Goal: Transaction & Acquisition: Purchase product/service

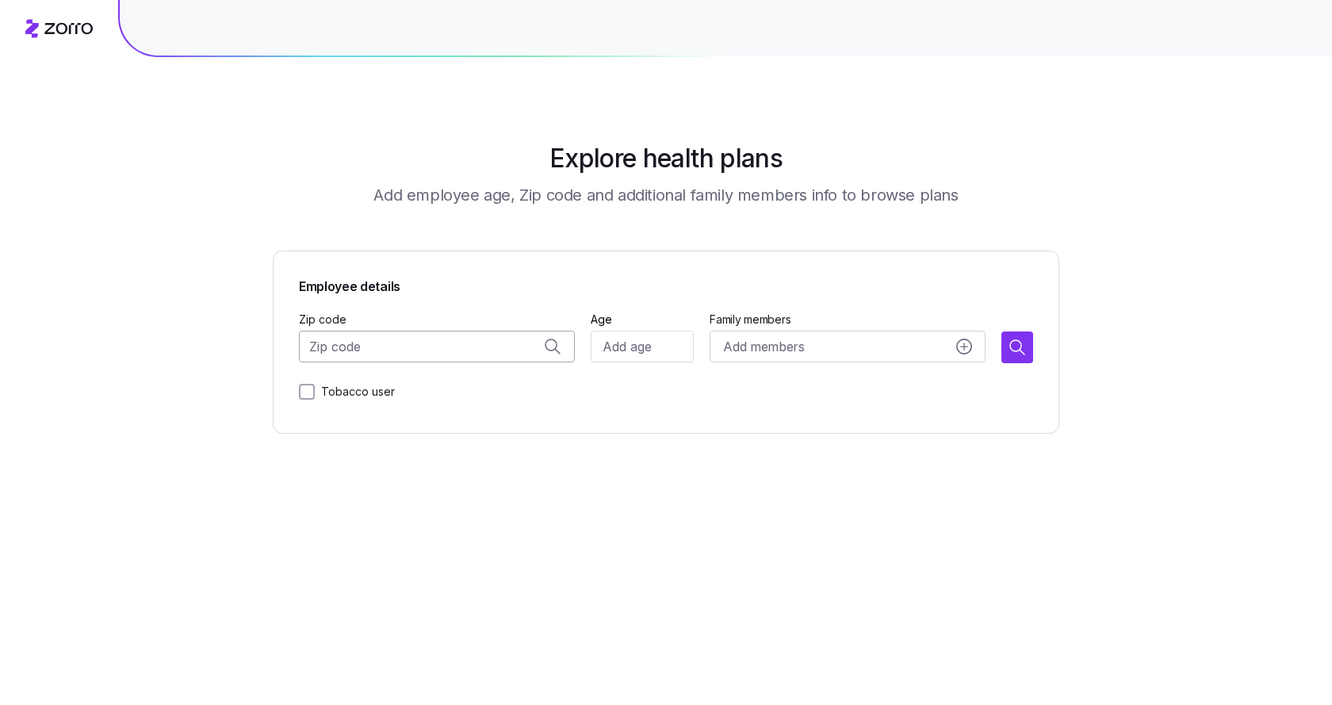
click at [423, 354] on input "Zip code" at bounding box center [437, 347] width 276 height 32
click at [461, 392] on span "85338, [GEOGRAPHIC_DATA], [GEOGRAPHIC_DATA]" at bounding box center [453, 388] width 222 height 20
type input "85338, [GEOGRAPHIC_DATA], [GEOGRAPHIC_DATA]"
click at [636, 338] on input "Age" at bounding box center [642, 347] width 103 height 32
type input "47"
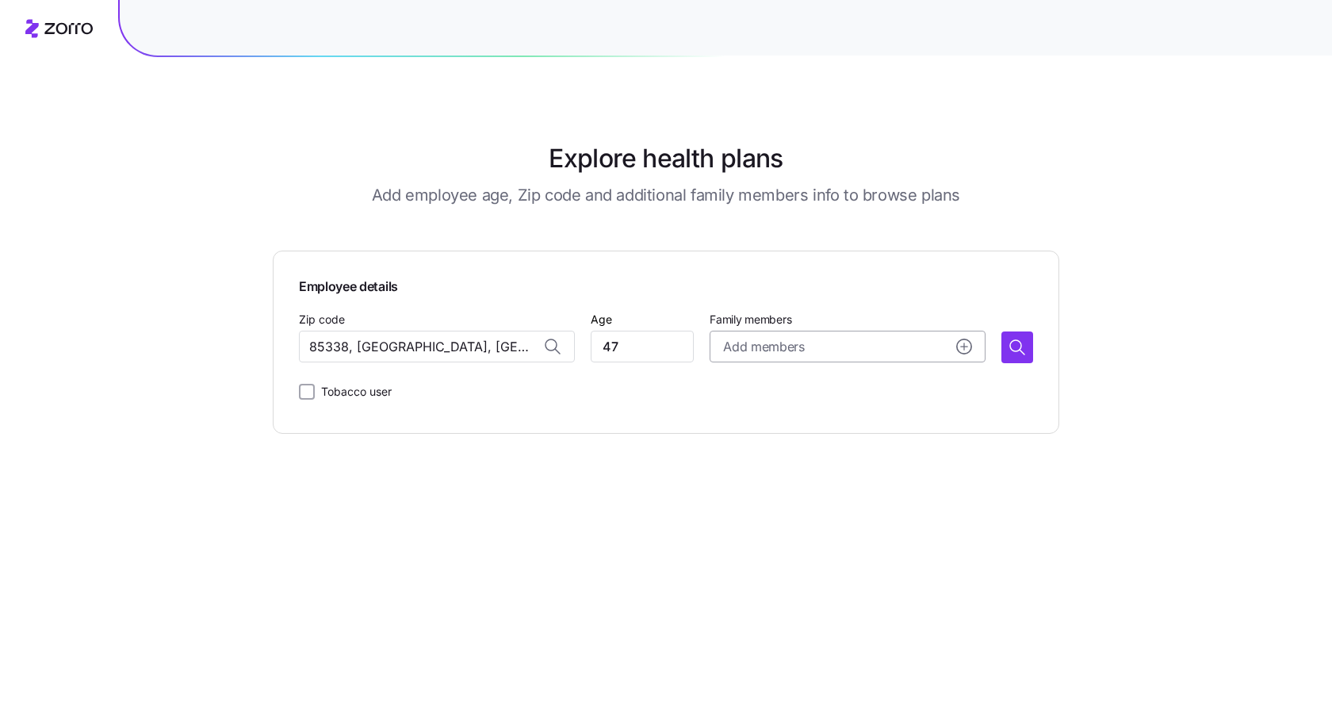
click at [961, 347] on icon "add icon" at bounding box center [964, 347] width 16 height 16
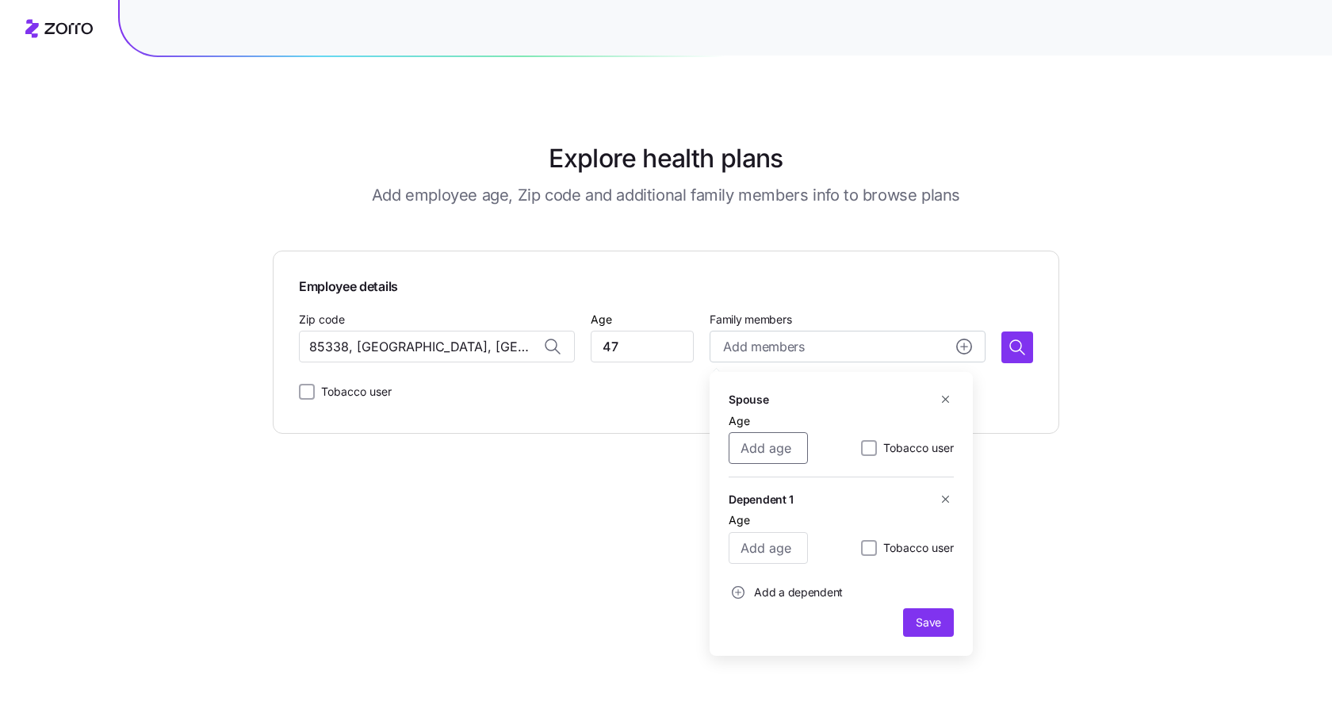
click at [777, 454] on input "Age" at bounding box center [768, 448] width 79 height 32
type input "47"
click at [871, 446] on input "Tobacco user" at bounding box center [869, 448] width 16 height 16
click at [867, 447] on input "Tobacco user" at bounding box center [869, 448] width 16 height 16
checkbox input "false"
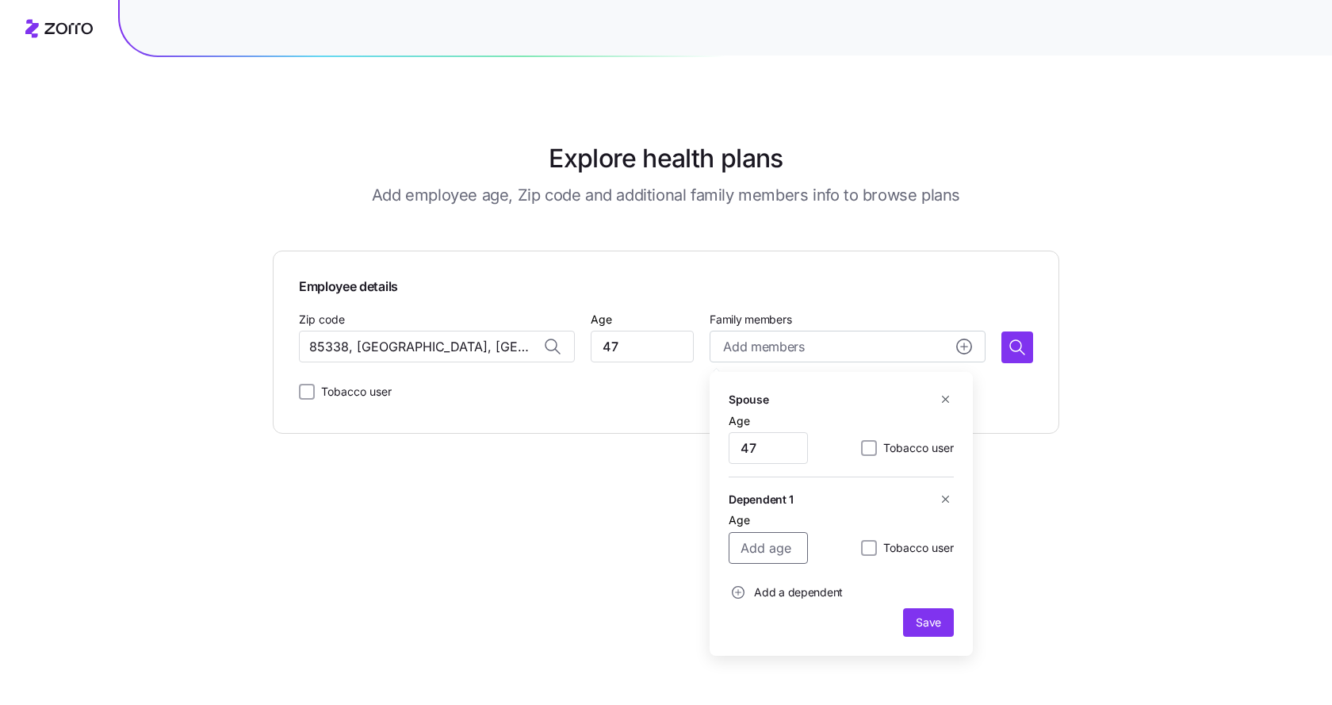
click at [784, 550] on input "Age" at bounding box center [768, 548] width 79 height 32
type input "11"
click at [740, 590] on circle "add icon" at bounding box center [739, 593] width 12 height 12
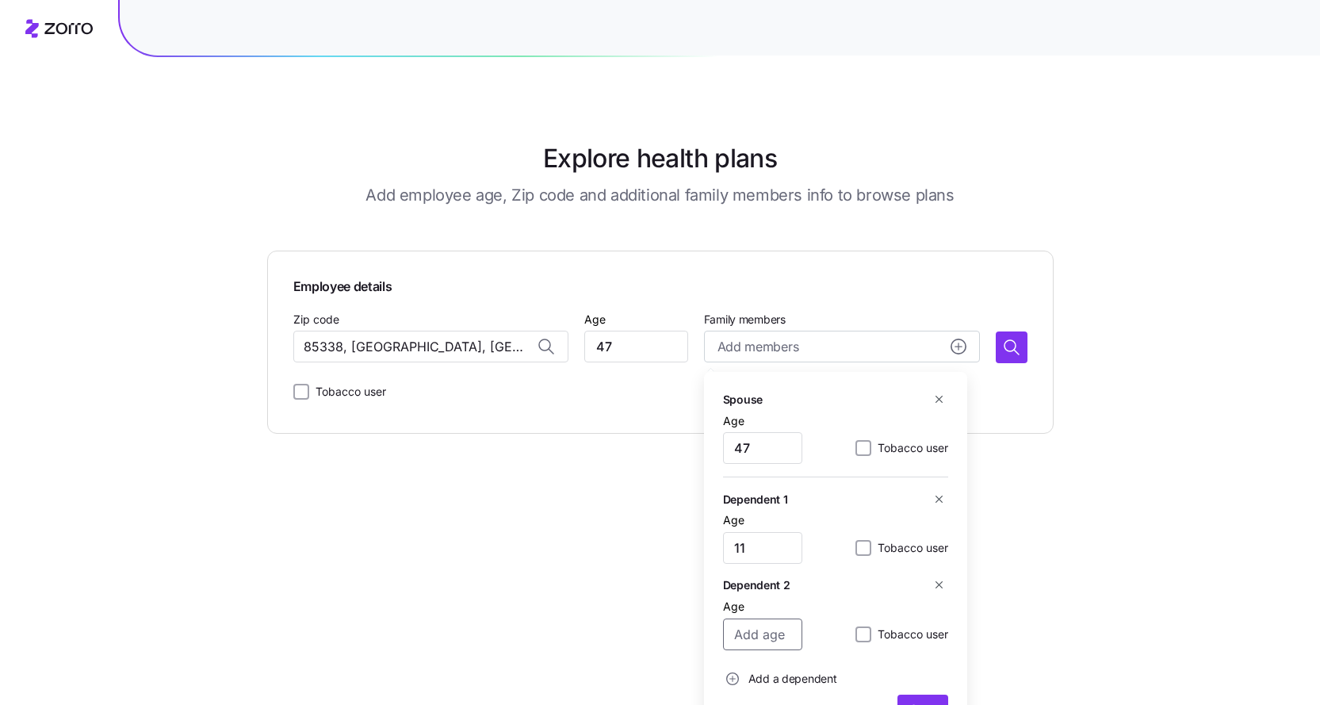
click at [769, 636] on input "Age" at bounding box center [762, 635] width 79 height 32
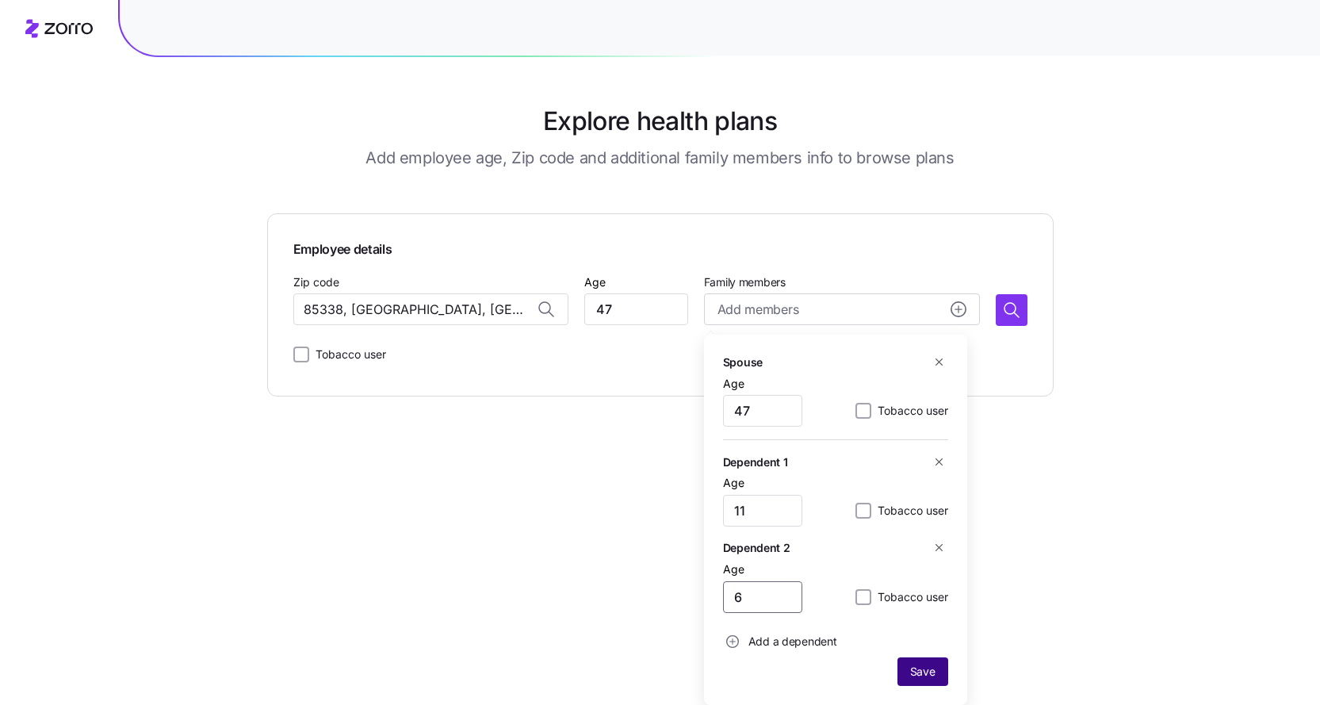
type input "6"
click at [926, 676] on span "Save" at bounding box center [922, 672] width 25 height 16
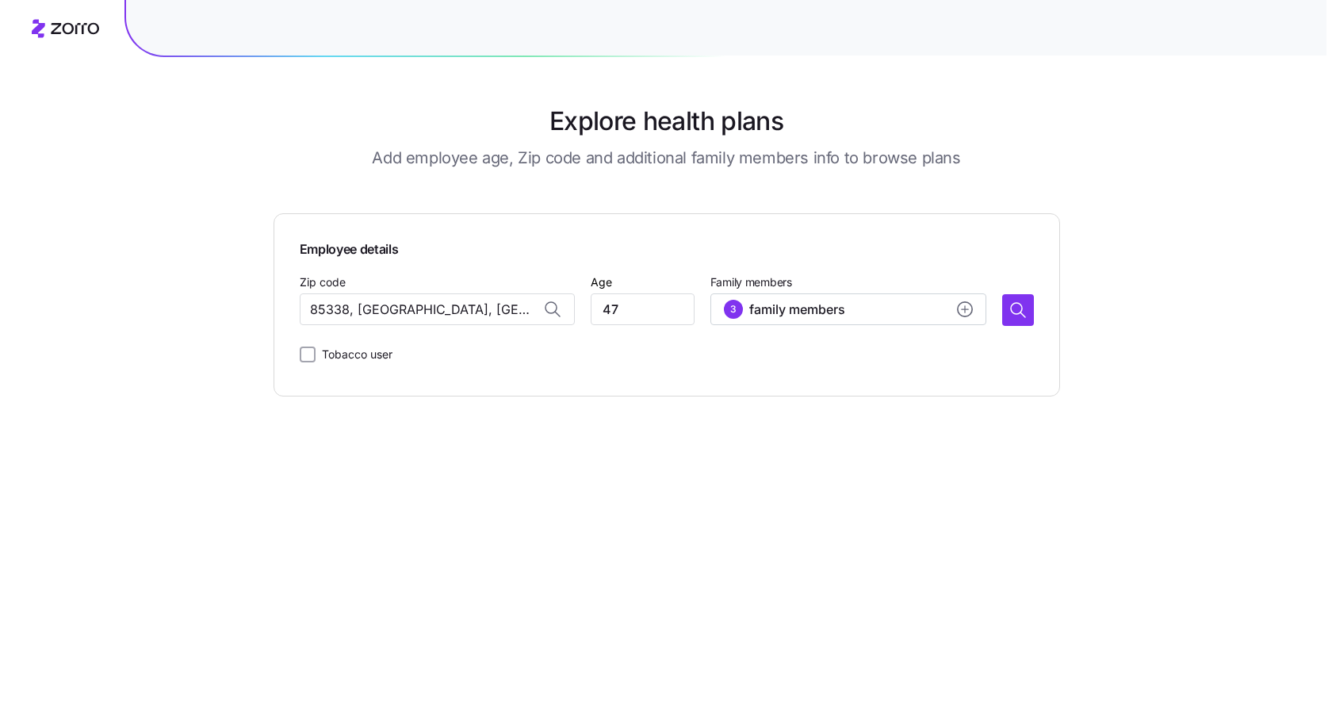
scroll to position [0, 0]
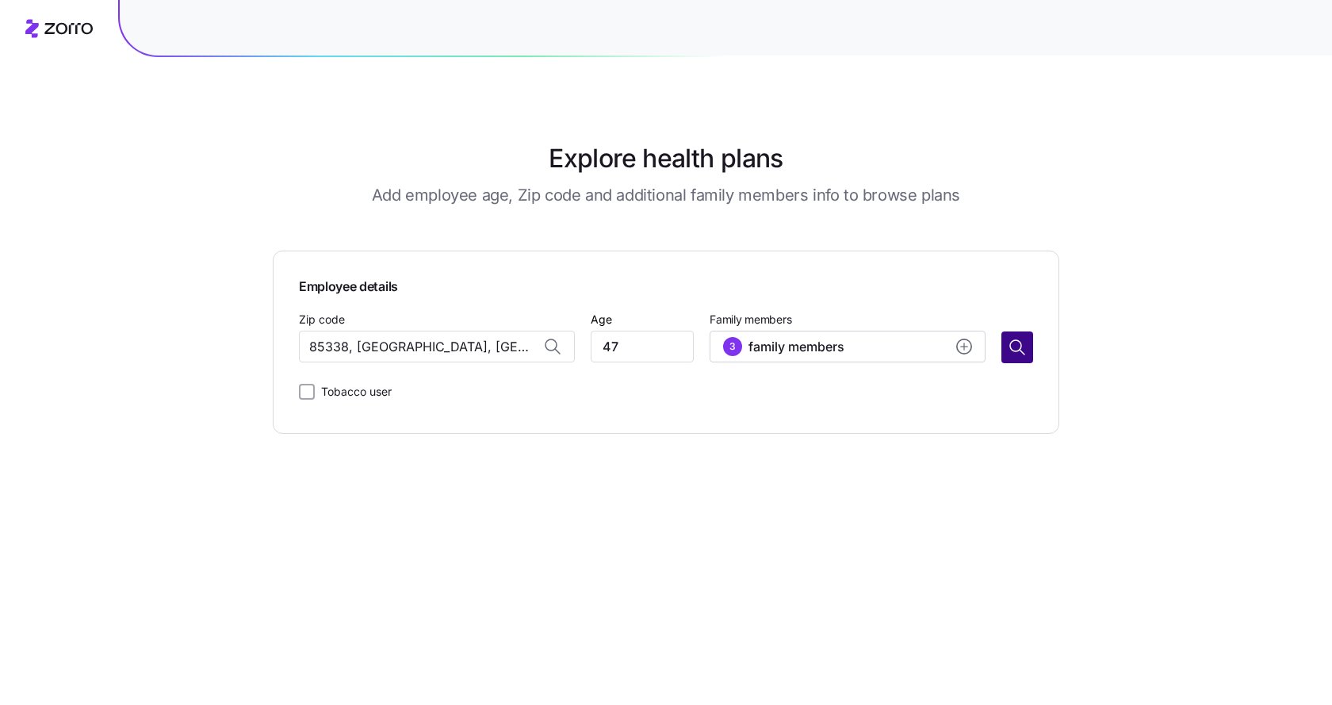
click at [1024, 353] on icon "button" at bounding box center [1017, 347] width 19 height 19
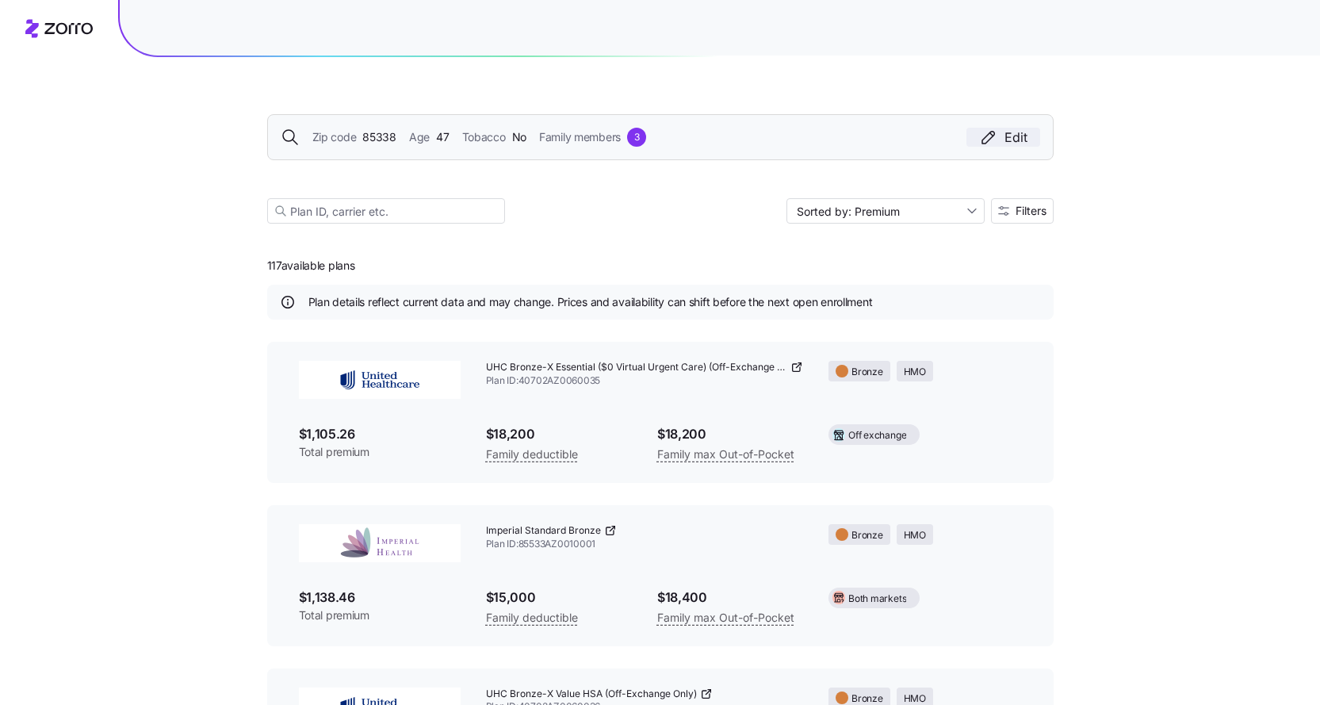
click at [1007, 144] on div "Edit" at bounding box center [1003, 137] width 48 height 19
click at [1014, 220] on button "Filters" at bounding box center [1022, 210] width 63 height 25
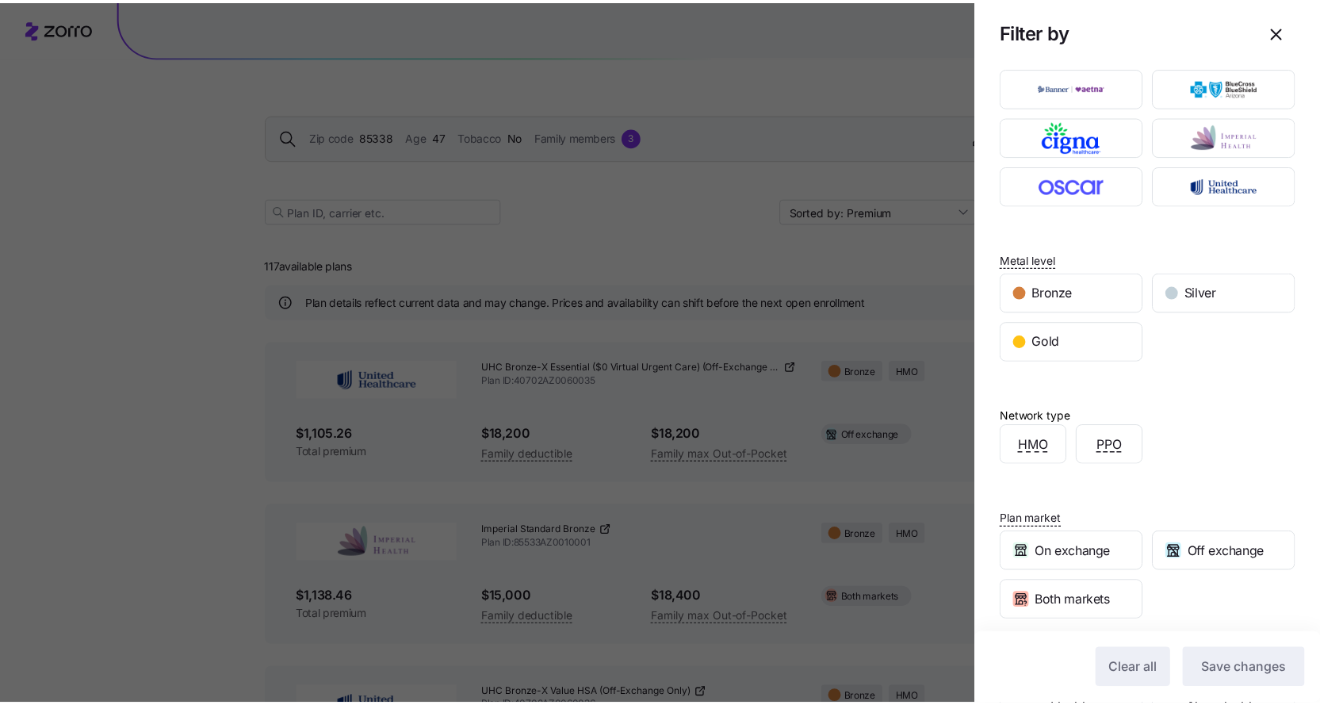
scroll to position [79, 0]
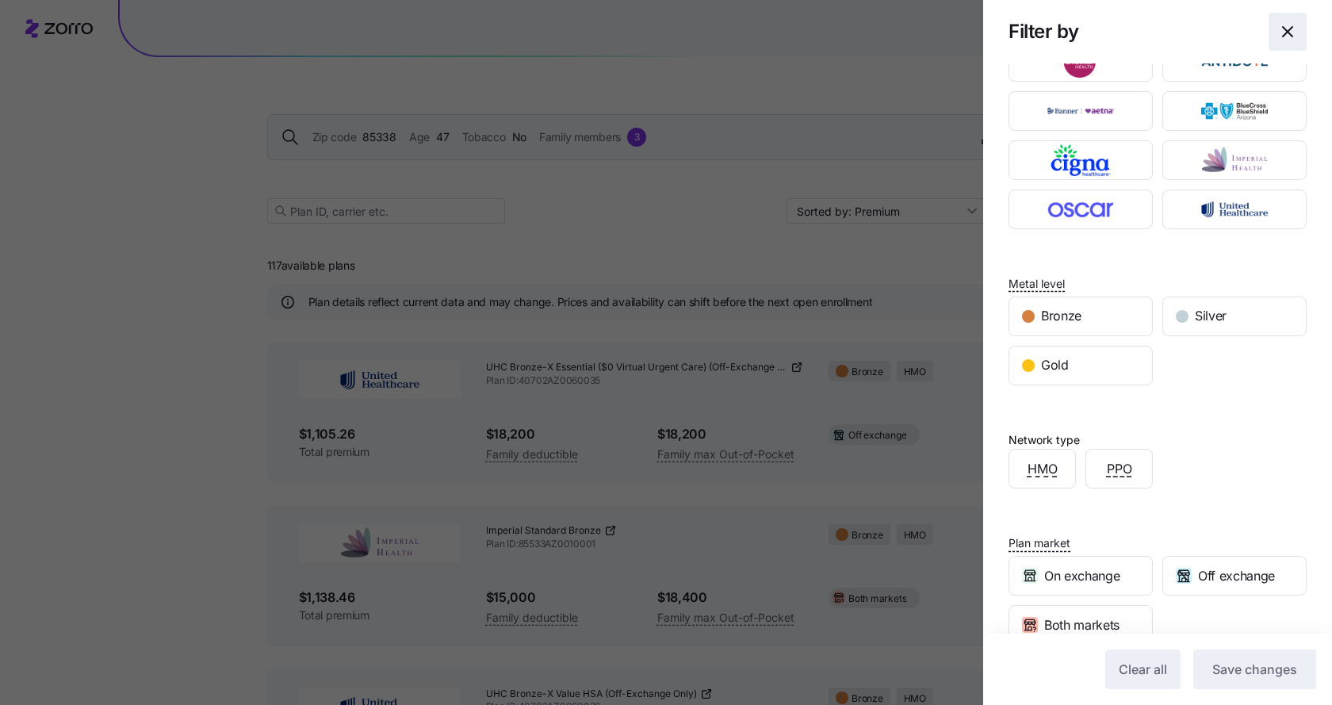
click at [1272, 41] on span "button" at bounding box center [1288, 31] width 36 height 36
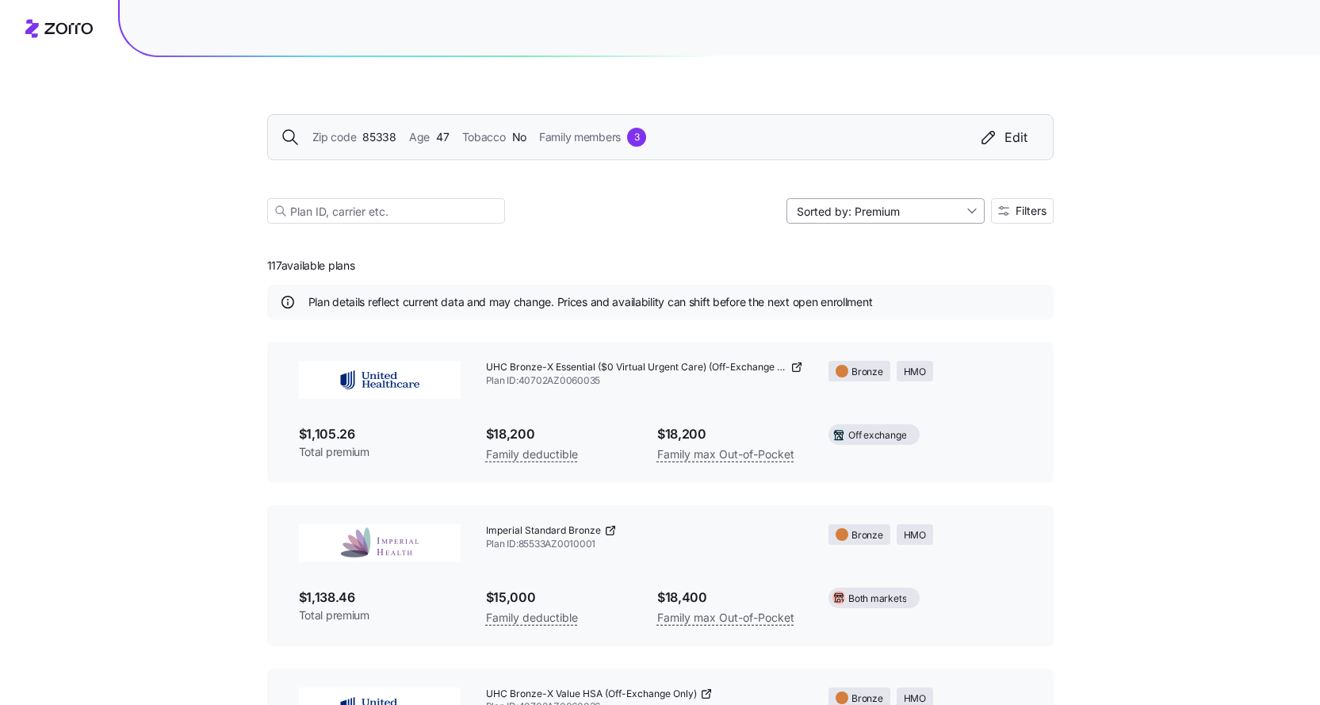
click at [895, 215] on input "Sorted by: Premium" at bounding box center [886, 210] width 198 height 25
click at [879, 269] on div "Deductible" at bounding box center [884, 272] width 186 height 24
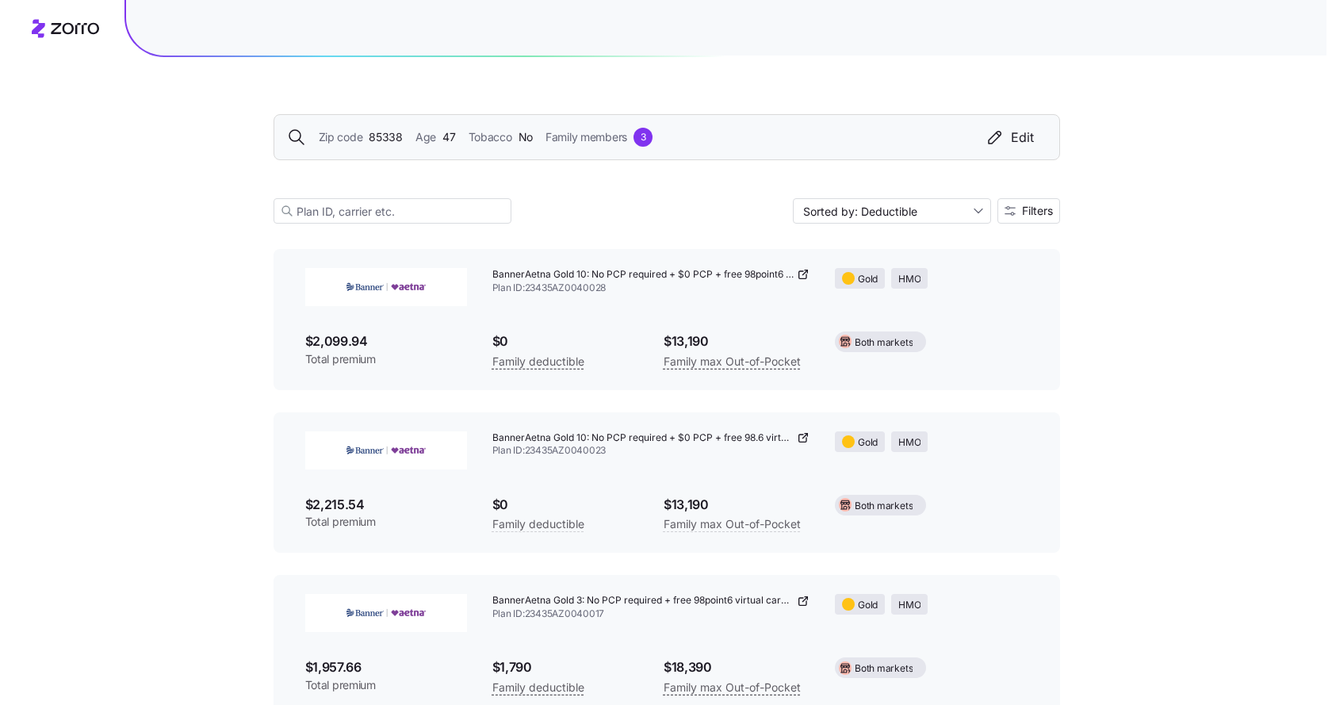
scroll to position [2696, 0]
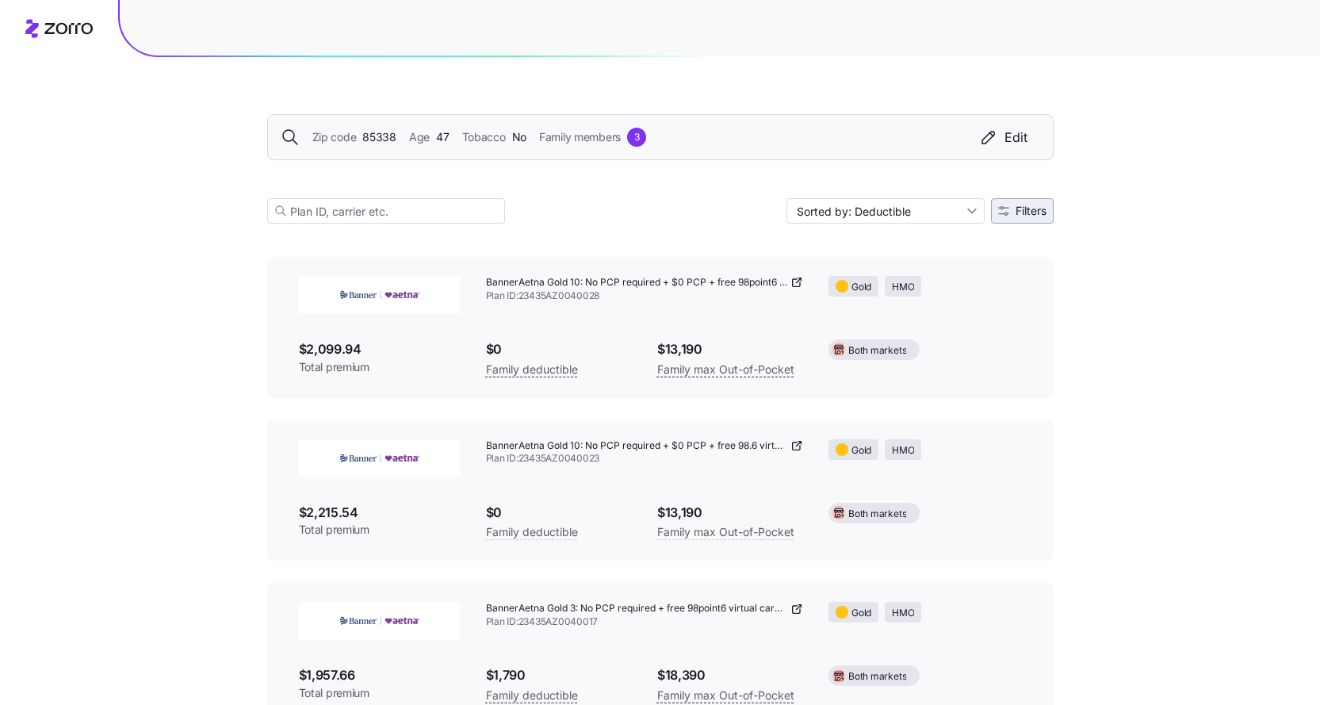
click at [1025, 205] on span "Filters" at bounding box center [1031, 210] width 31 height 11
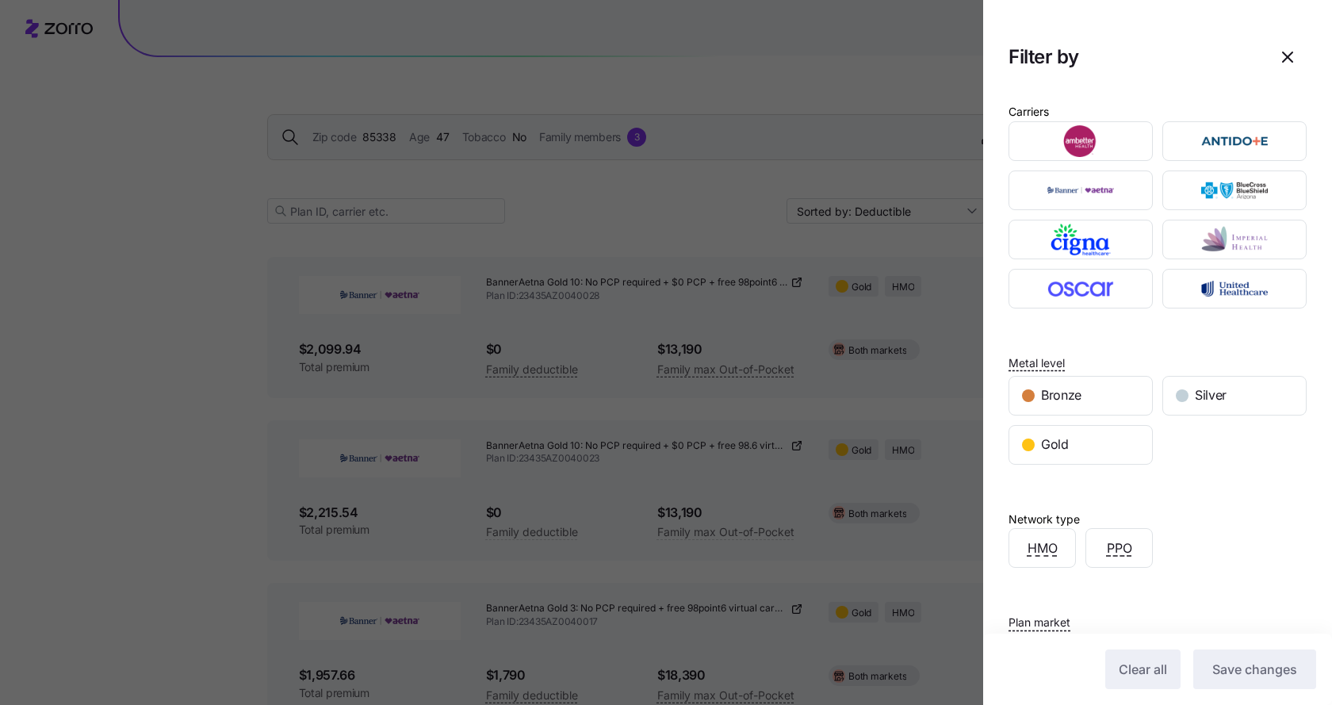
scroll to position [79, 0]
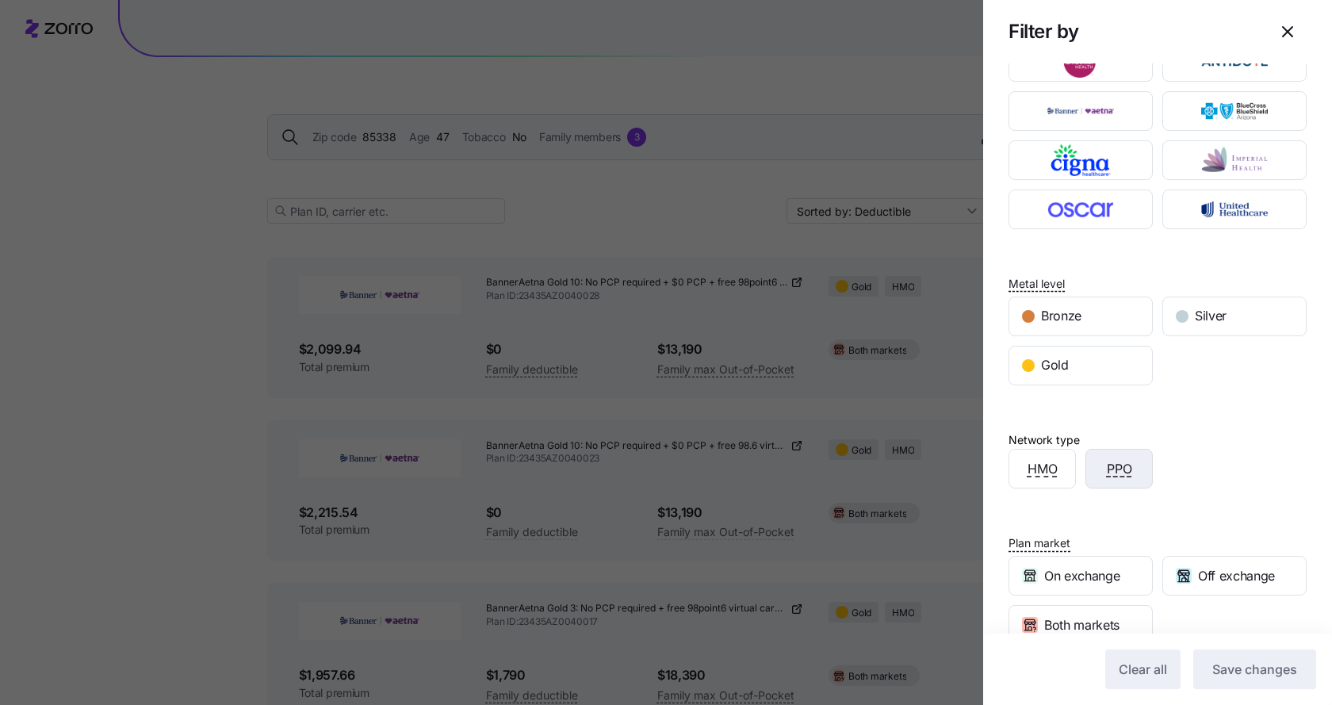
click at [1134, 470] on div "PPO" at bounding box center [1119, 469] width 66 height 38
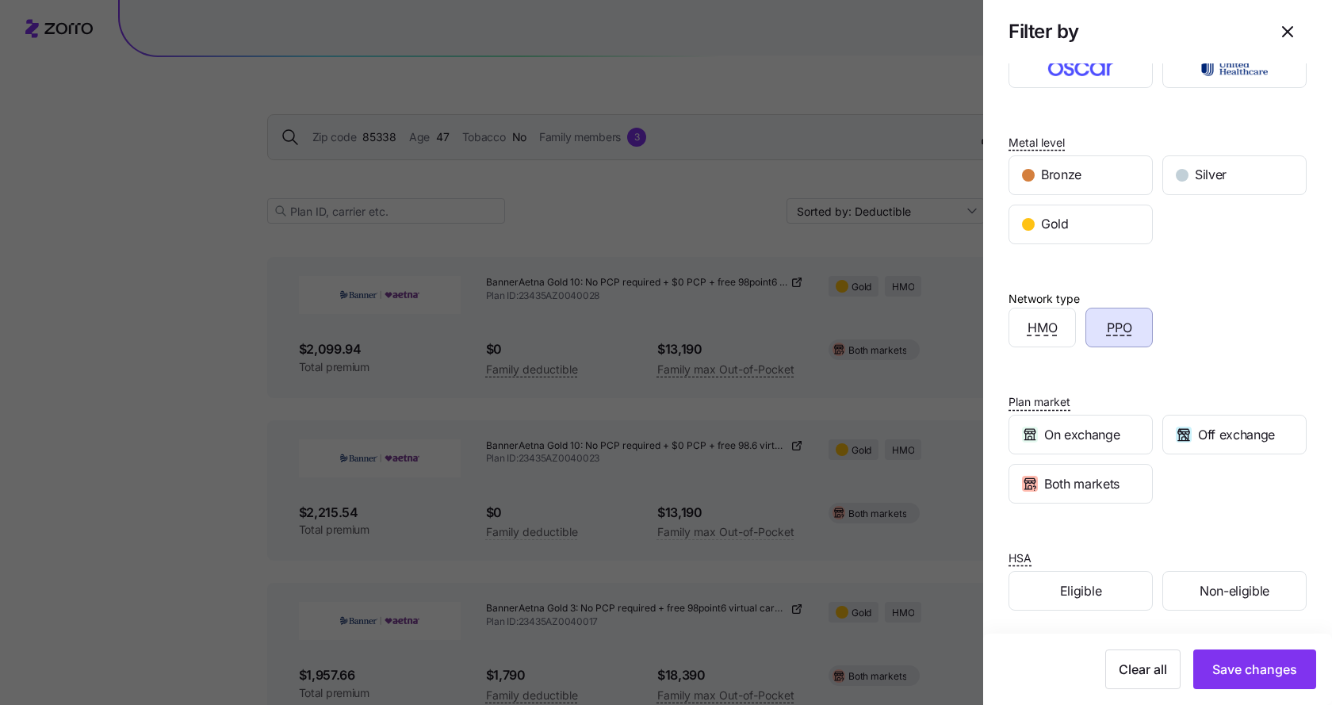
scroll to position [223, 0]
click at [1233, 670] on span "Save changes" at bounding box center [1255, 669] width 85 height 19
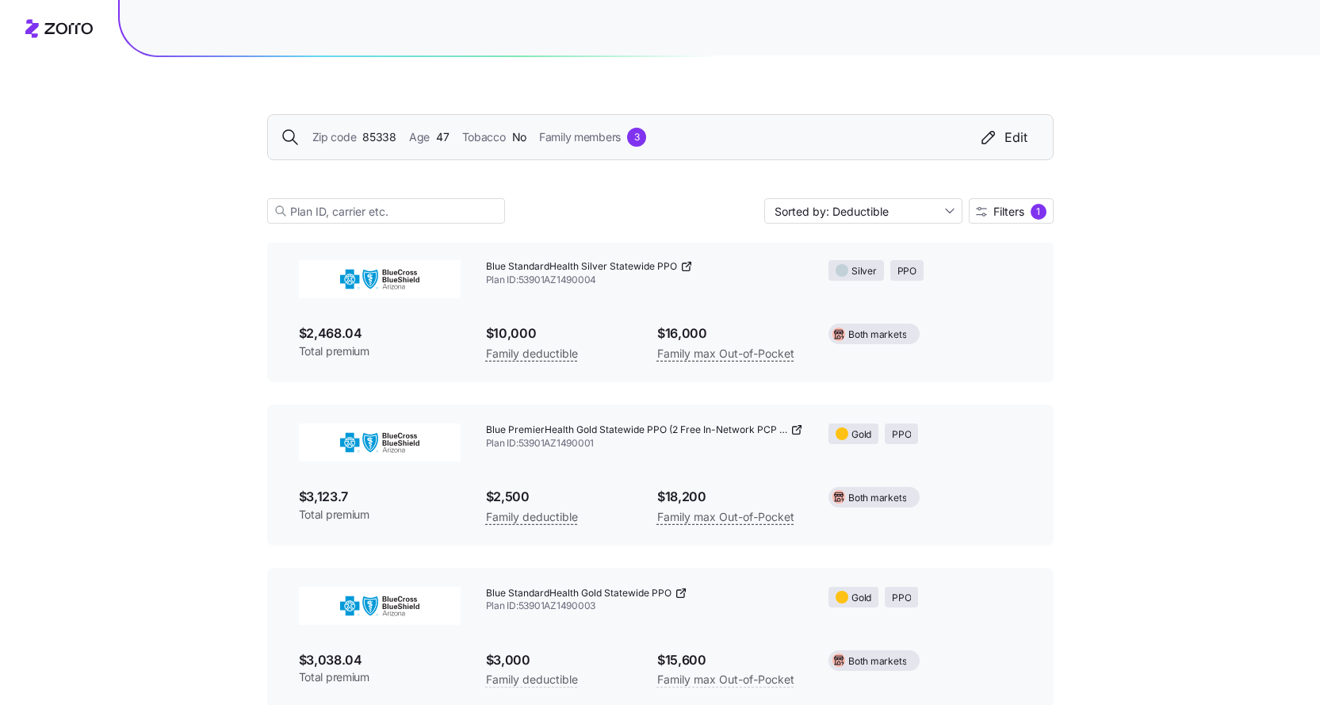
scroll to position [79, 0]
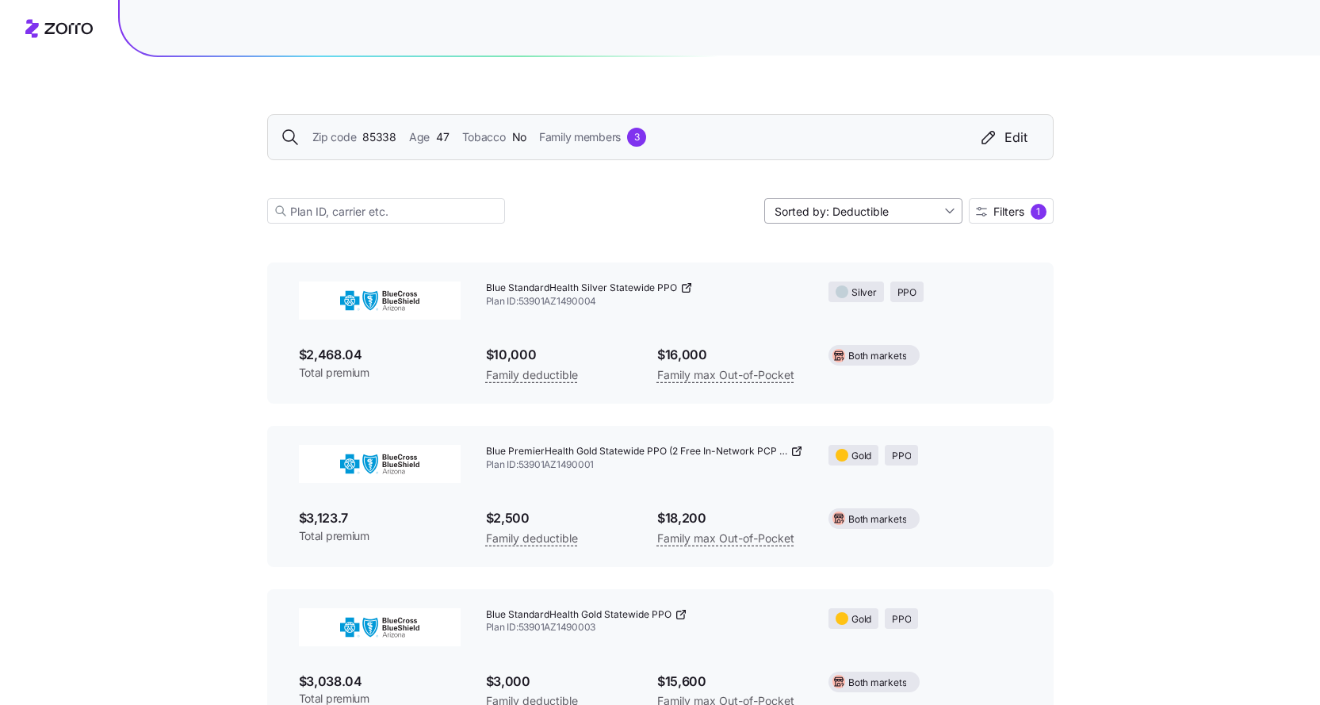
click at [914, 213] on input "Sorted by: Deductible" at bounding box center [864, 210] width 198 height 25
click at [843, 274] on div "Deductible" at bounding box center [862, 272] width 186 height 24
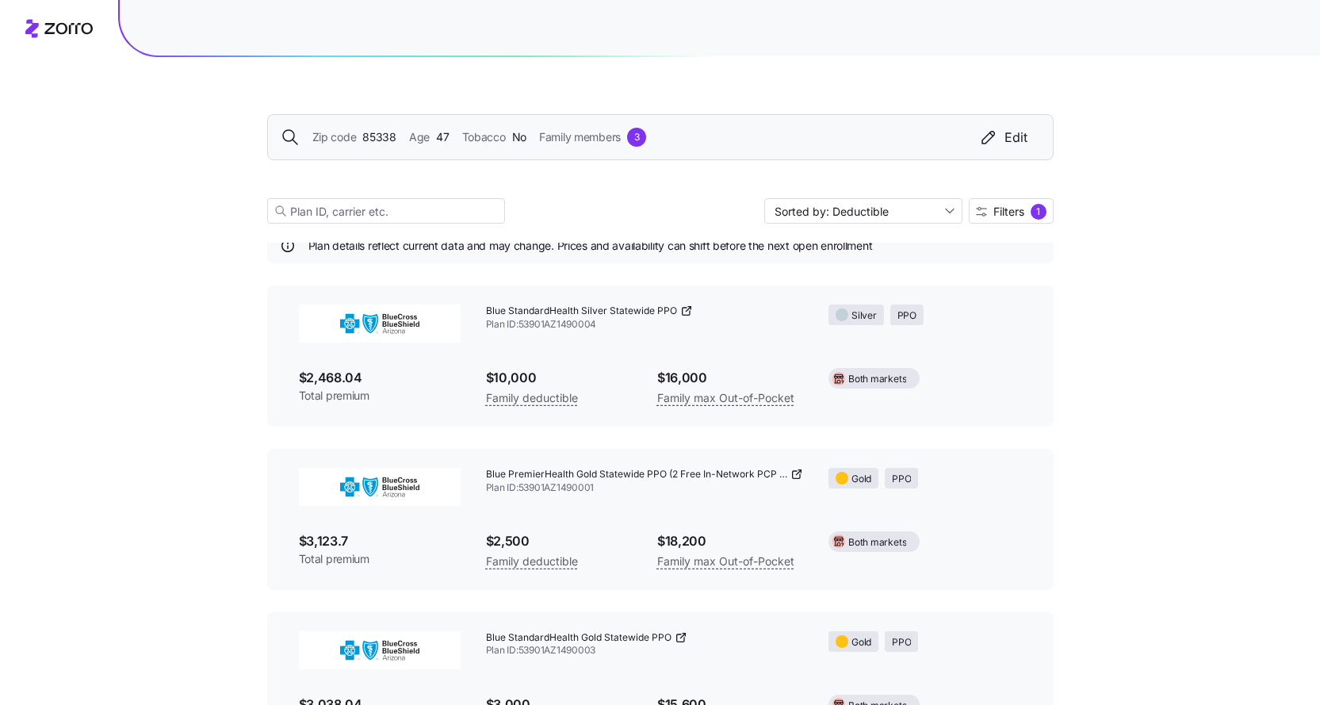
scroll to position [0, 0]
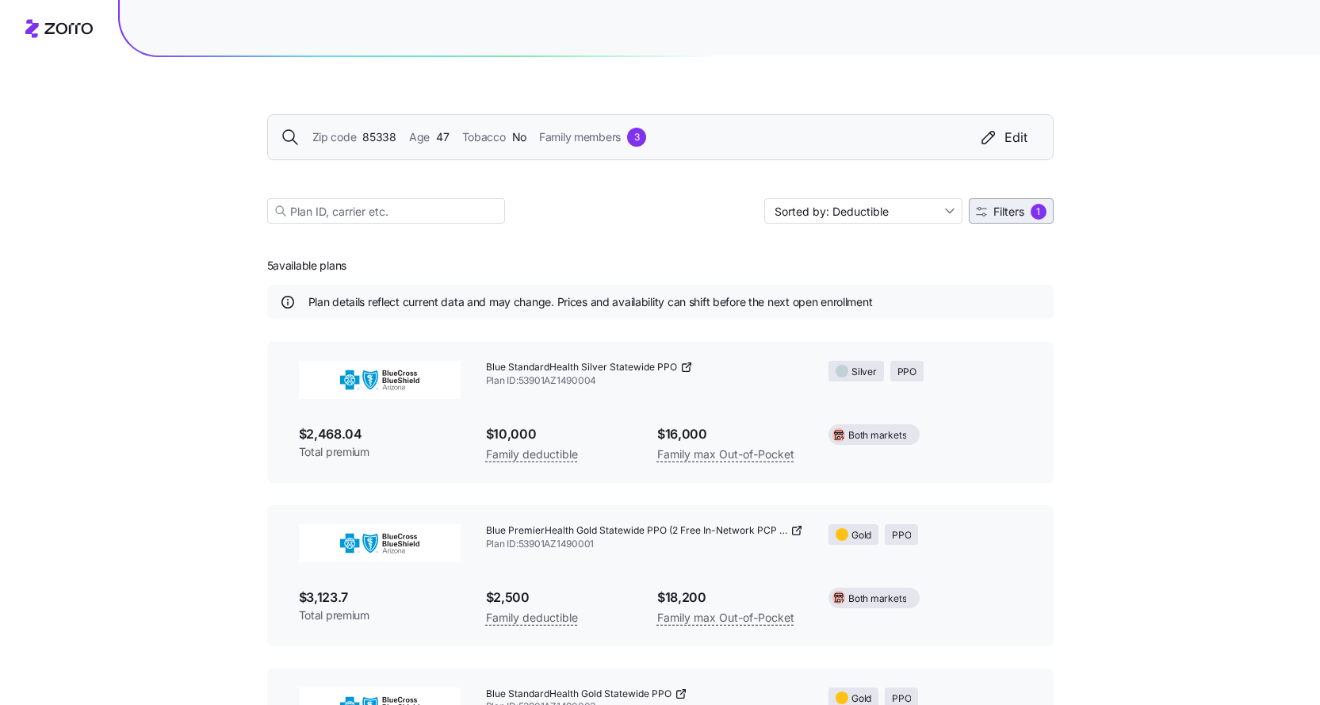
click at [979, 213] on icon "button" at bounding box center [981, 211] width 11 height 11
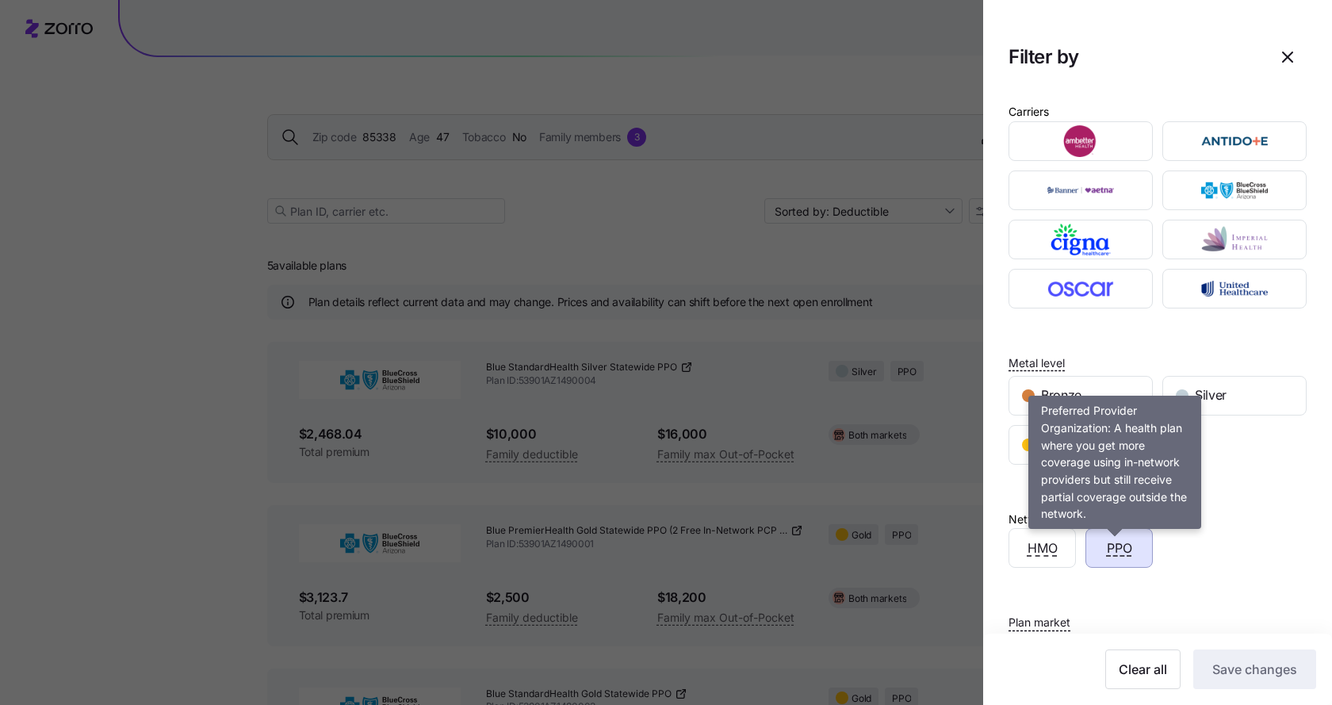
click at [1115, 555] on span "PPO" at bounding box center [1119, 548] width 25 height 20
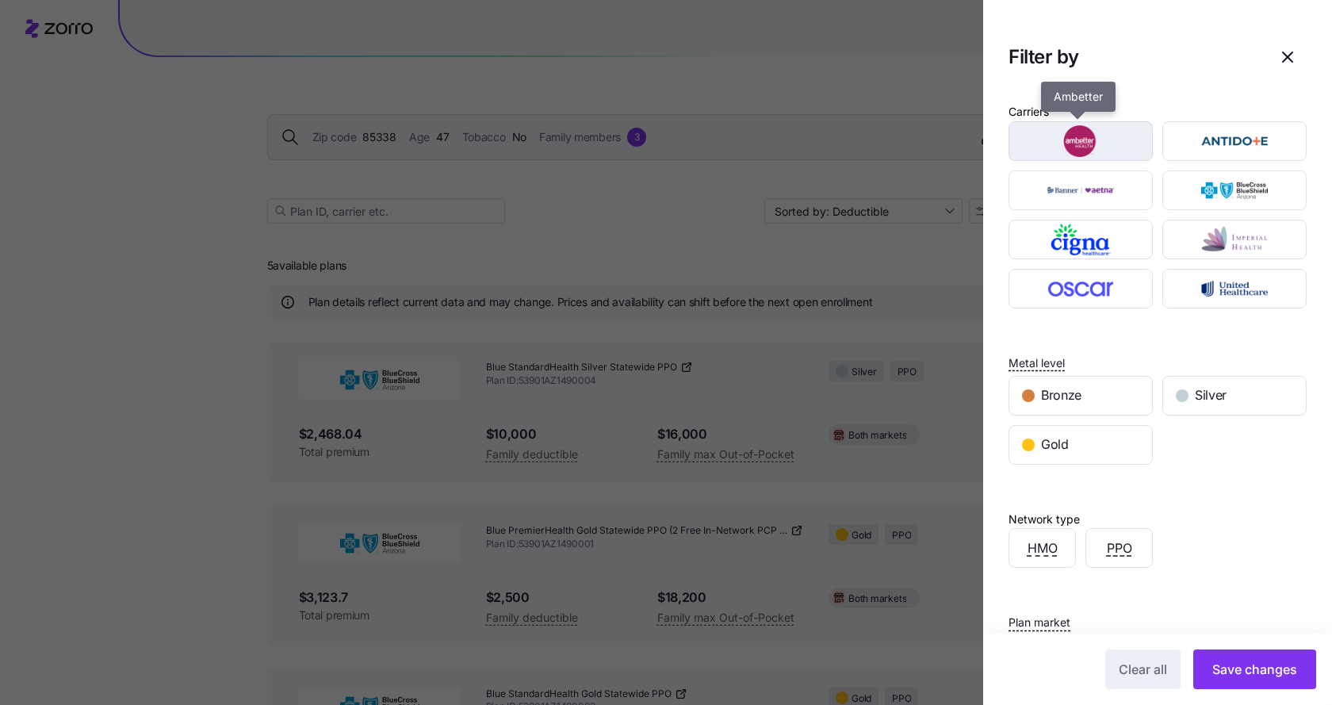
click at [1094, 159] on div "button" at bounding box center [1081, 141] width 143 height 38
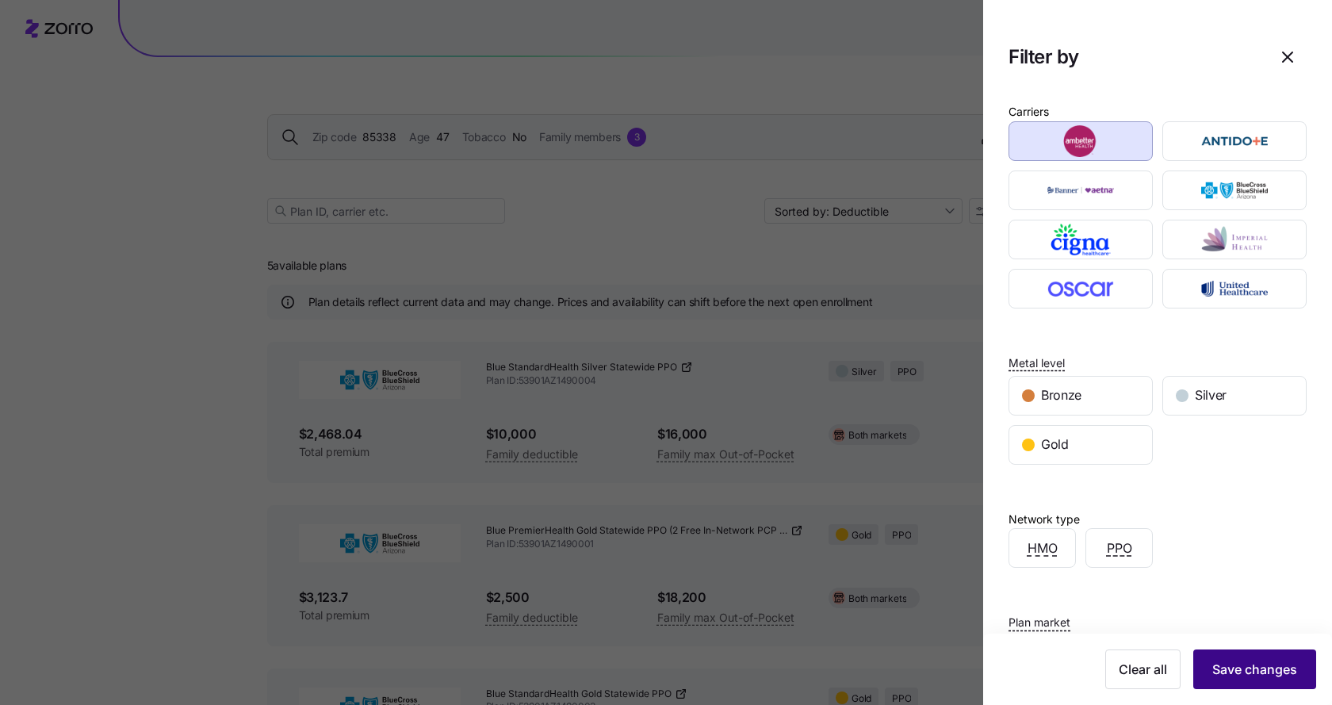
click at [1258, 667] on span "Save changes" at bounding box center [1255, 669] width 85 height 19
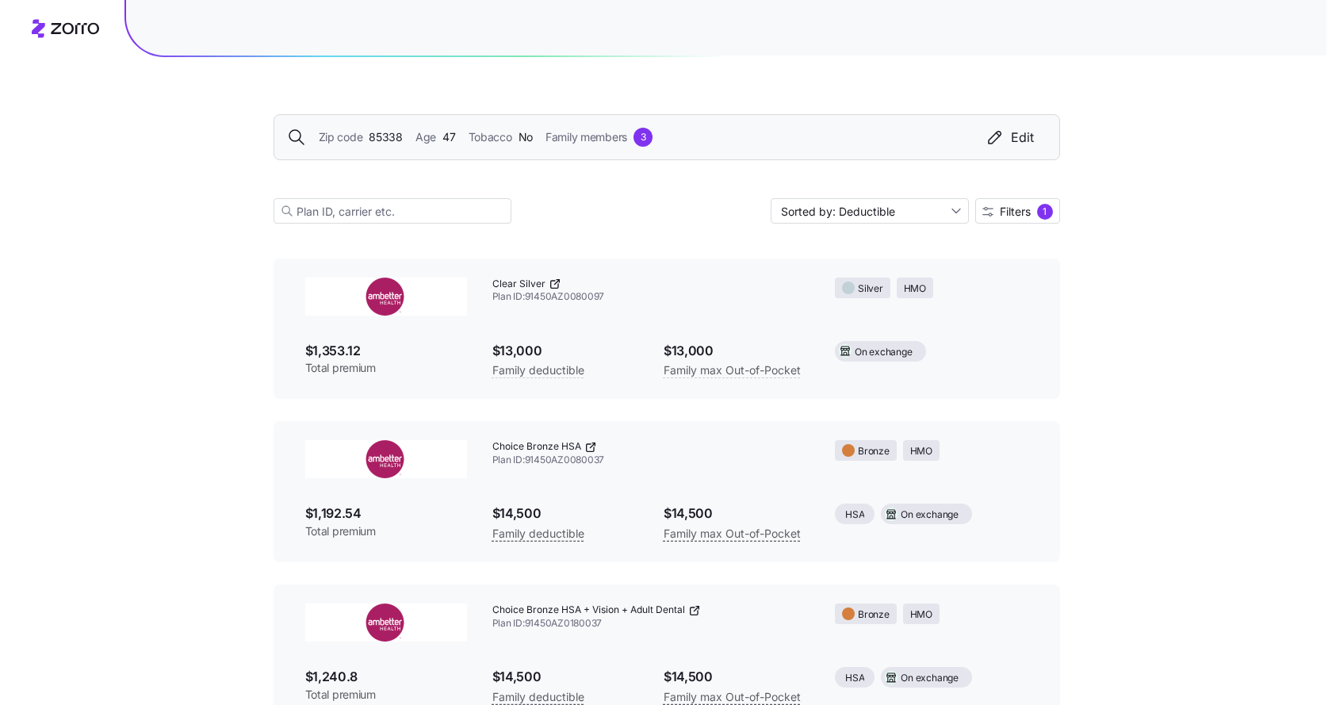
scroll to position [1161, 0]
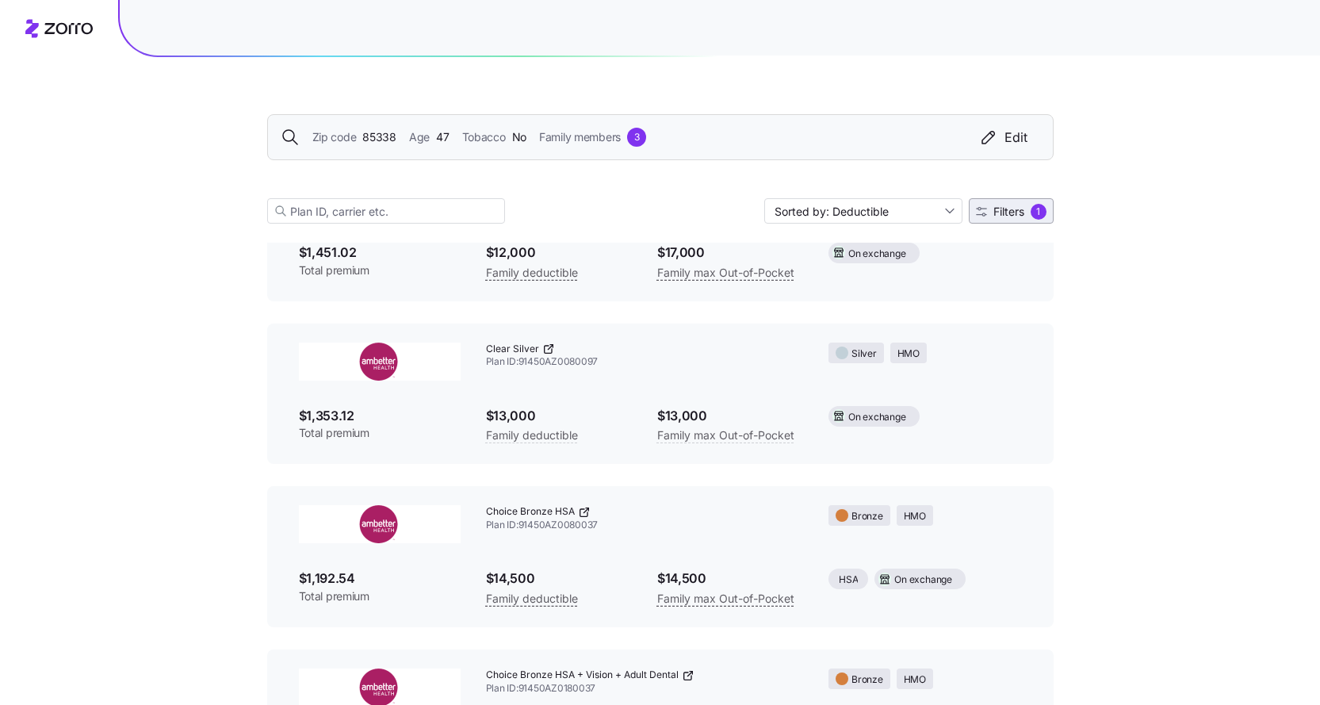
click at [1018, 202] on button "Filters 1" at bounding box center [1011, 210] width 85 height 25
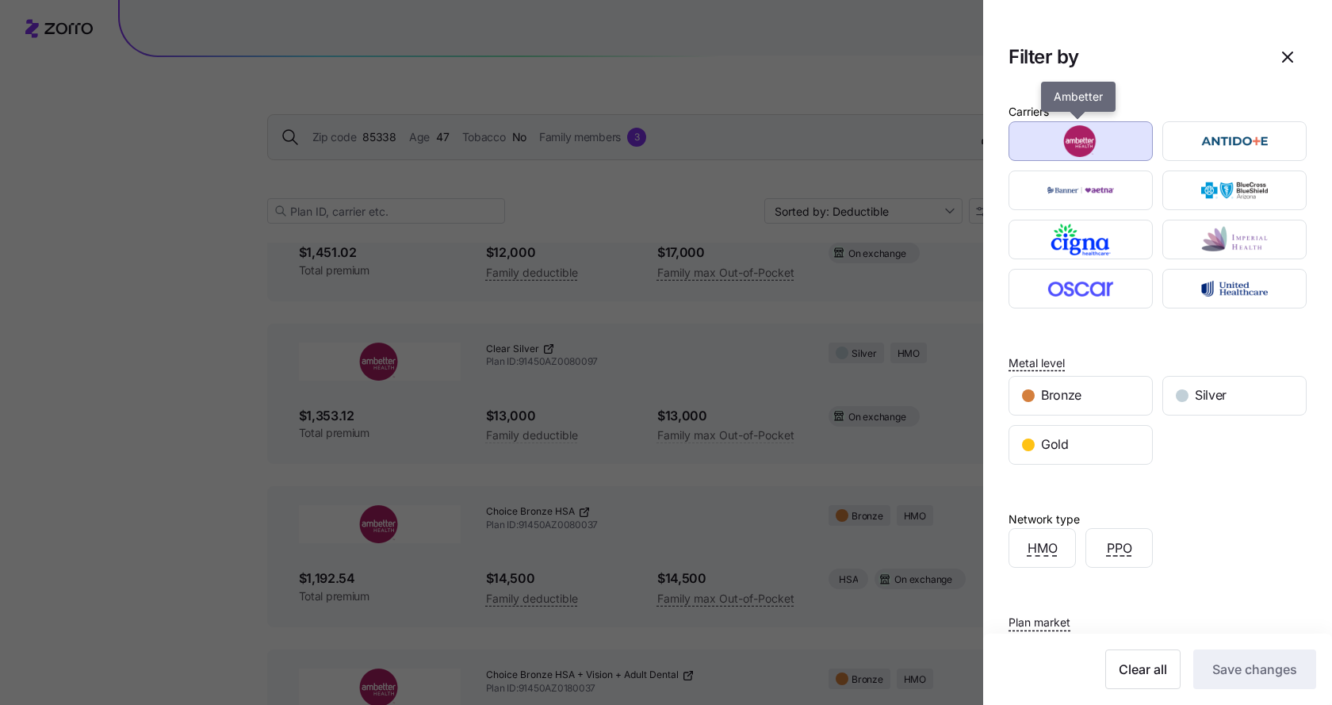
click at [1106, 156] on img "button" at bounding box center [1081, 141] width 117 height 32
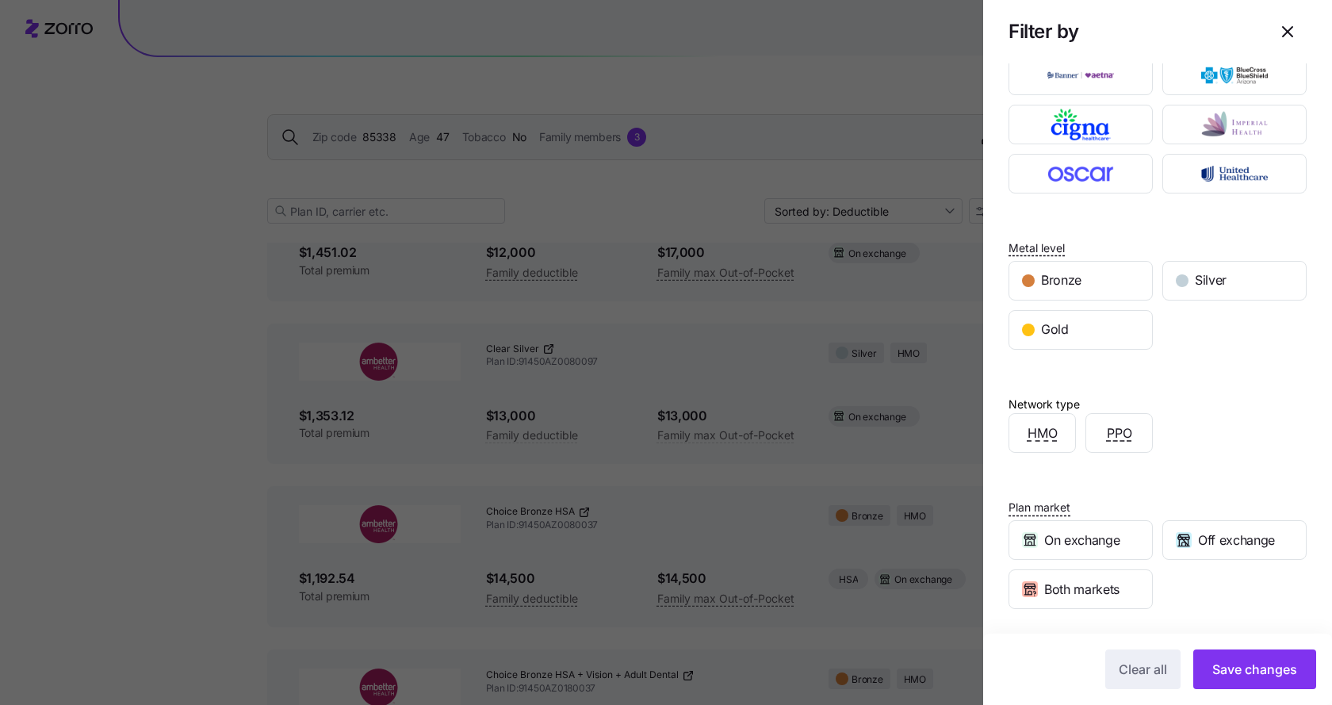
scroll to position [223, 0]
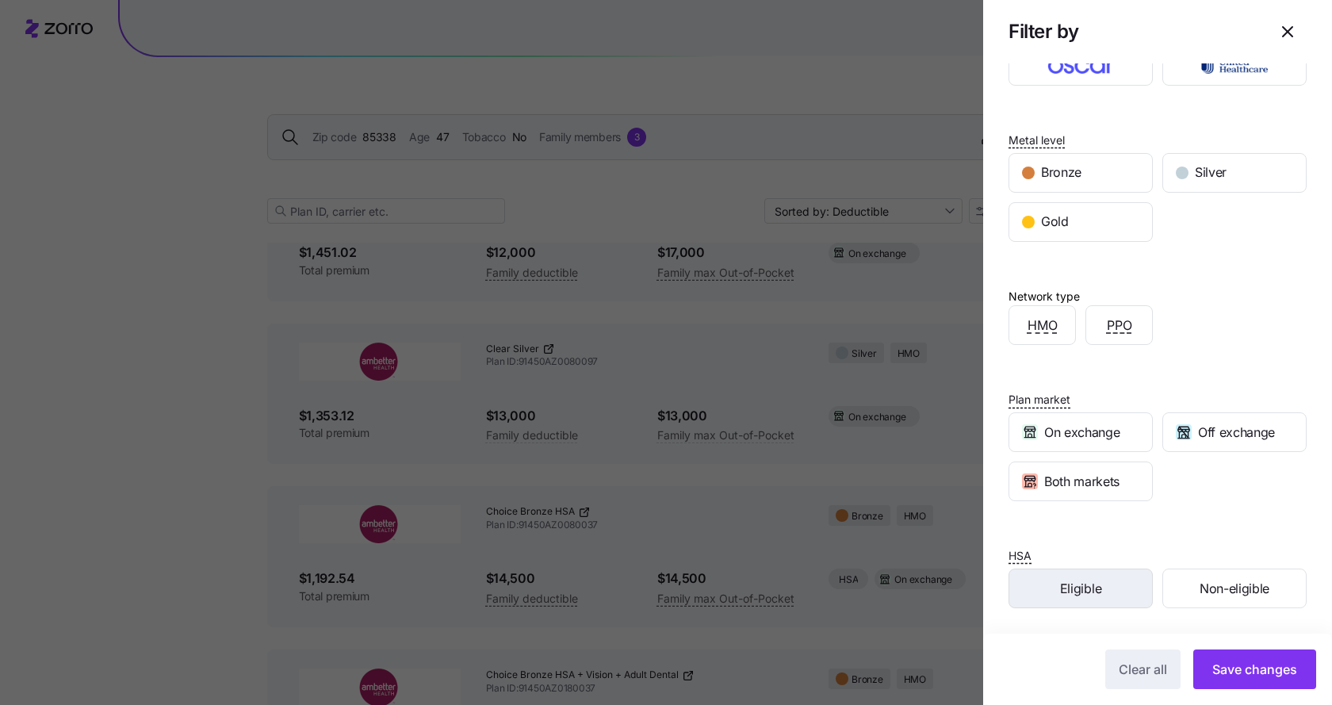
click at [1088, 579] on span "Eligible" at bounding box center [1080, 589] width 41 height 20
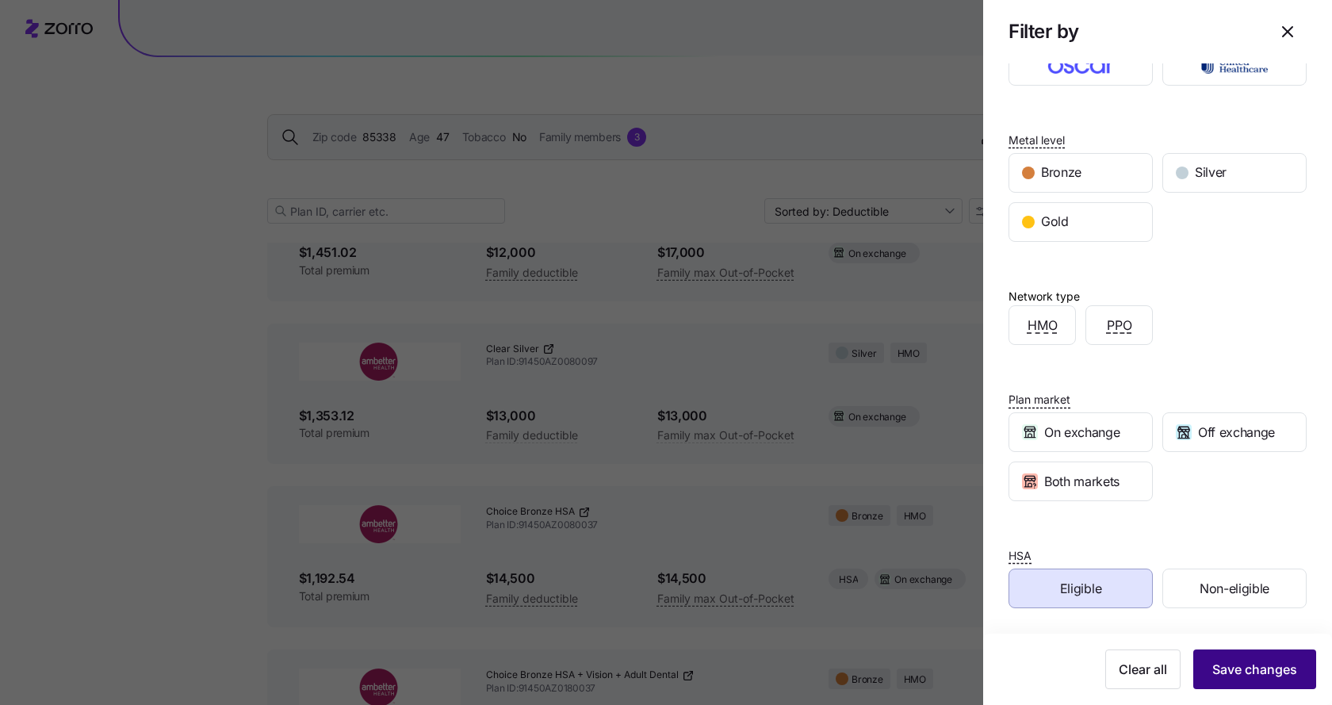
click at [1231, 670] on span "Save changes" at bounding box center [1255, 669] width 85 height 19
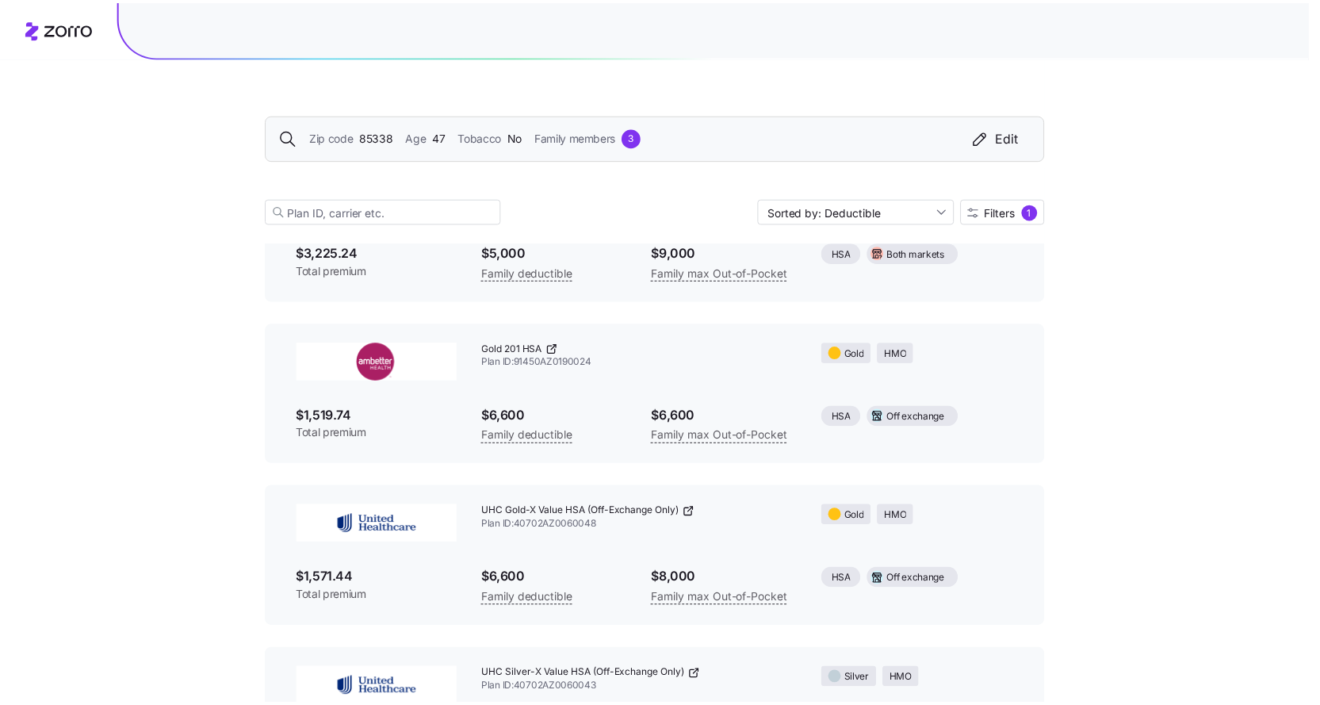
scroll to position [345, 0]
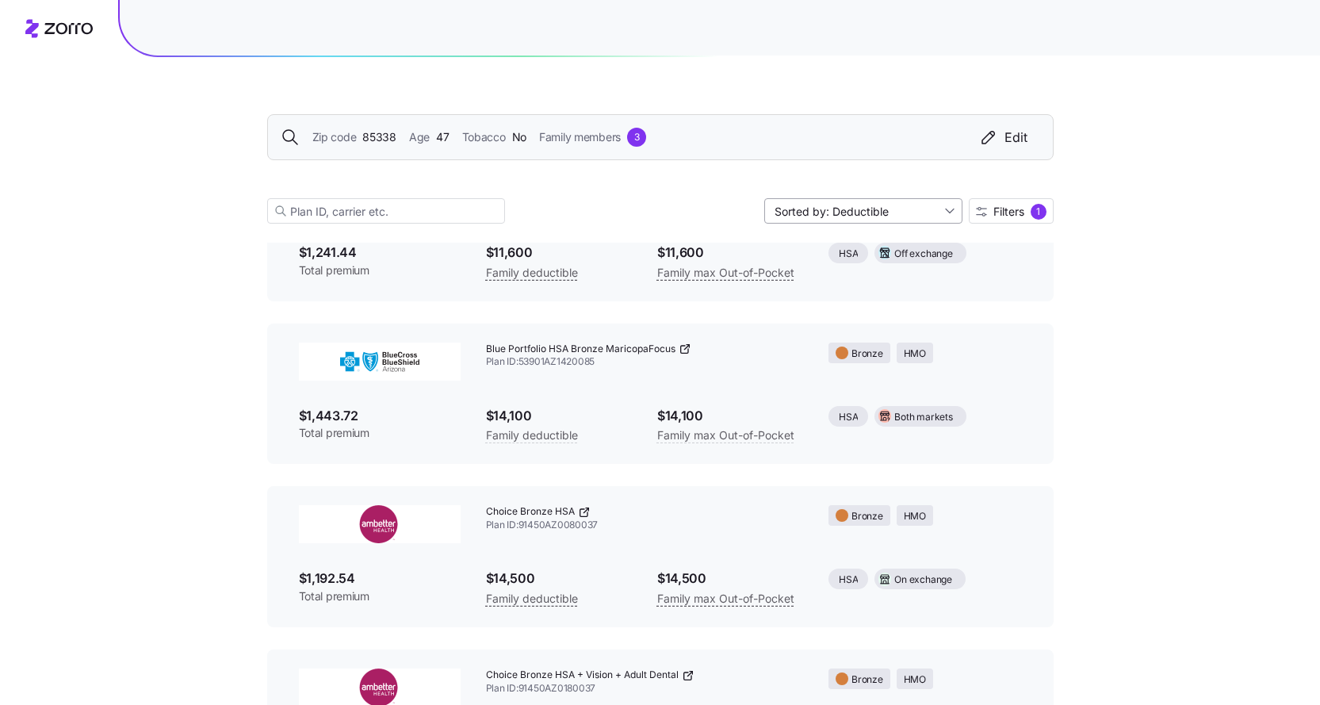
click at [927, 209] on input "Sorted by: Deductible" at bounding box center [864, 210] width 198 height 25
click at [881, 246] on div "Premium" at bounding box center [862, 248] width 186 height 24
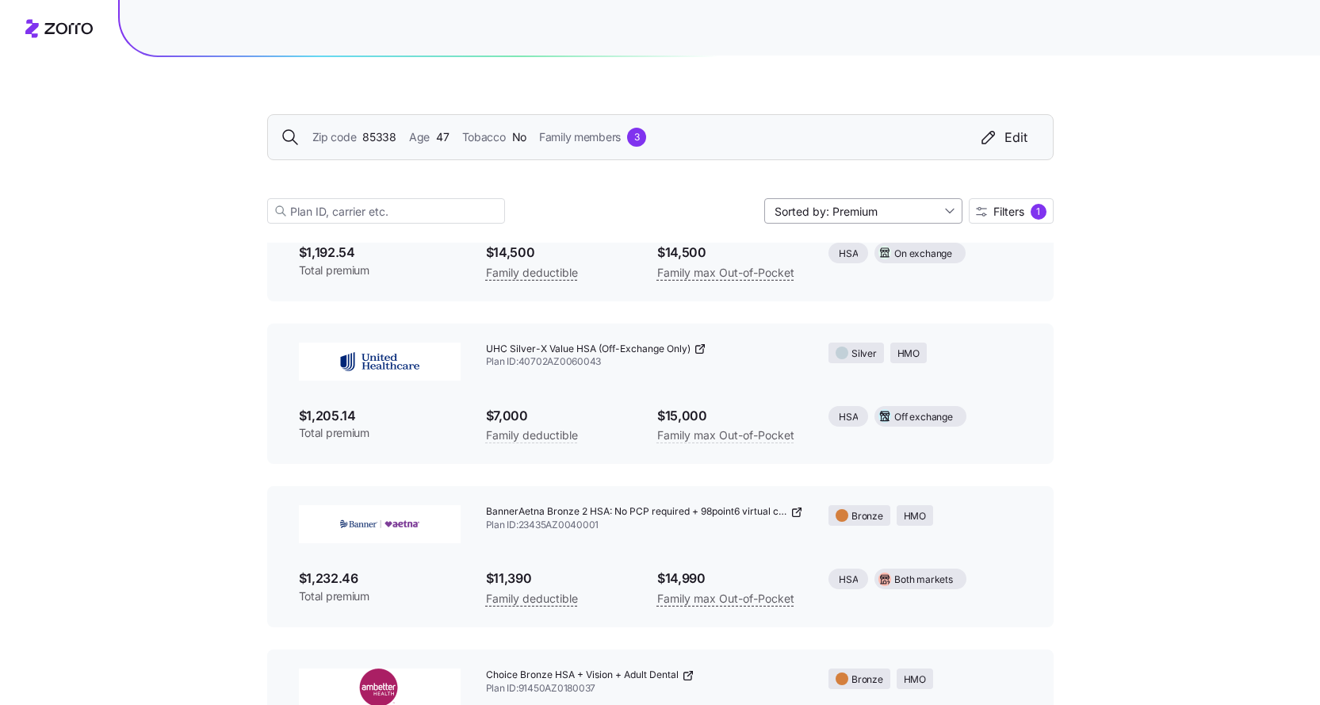
click at [904, 213] on input "Sorted by: Premium" at bounding box center [864, 210] width 198 height 25
click at [841, 274] on div "Deductible" at bounding box center [862, 272] width 186 height 24
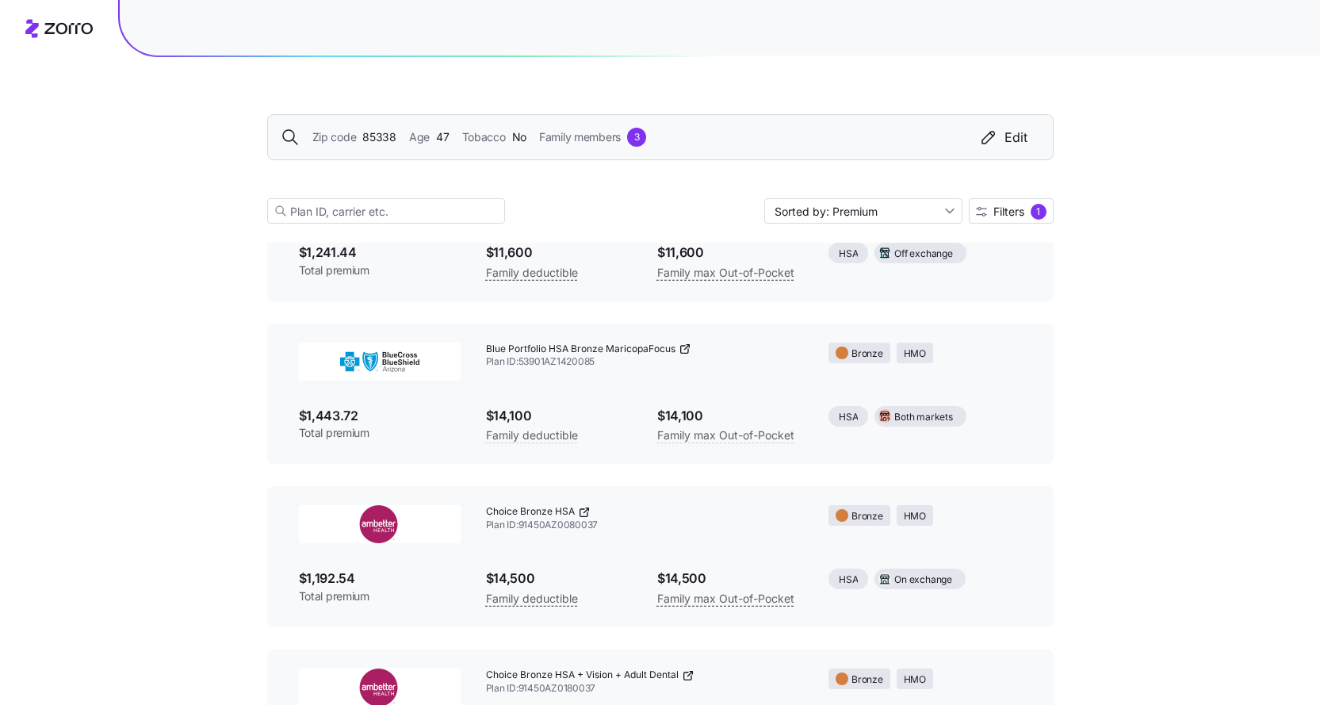
type input "Sorted by: Deductible"
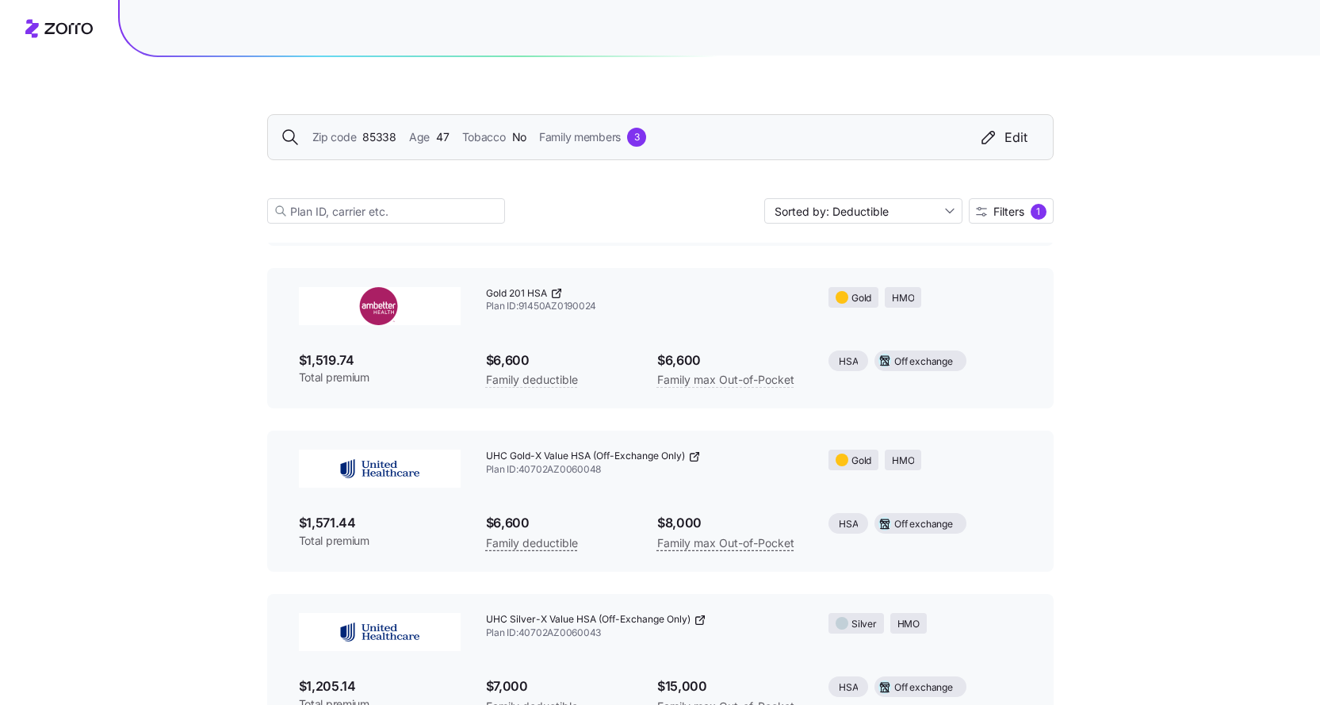
scroll to position [1190, 0]
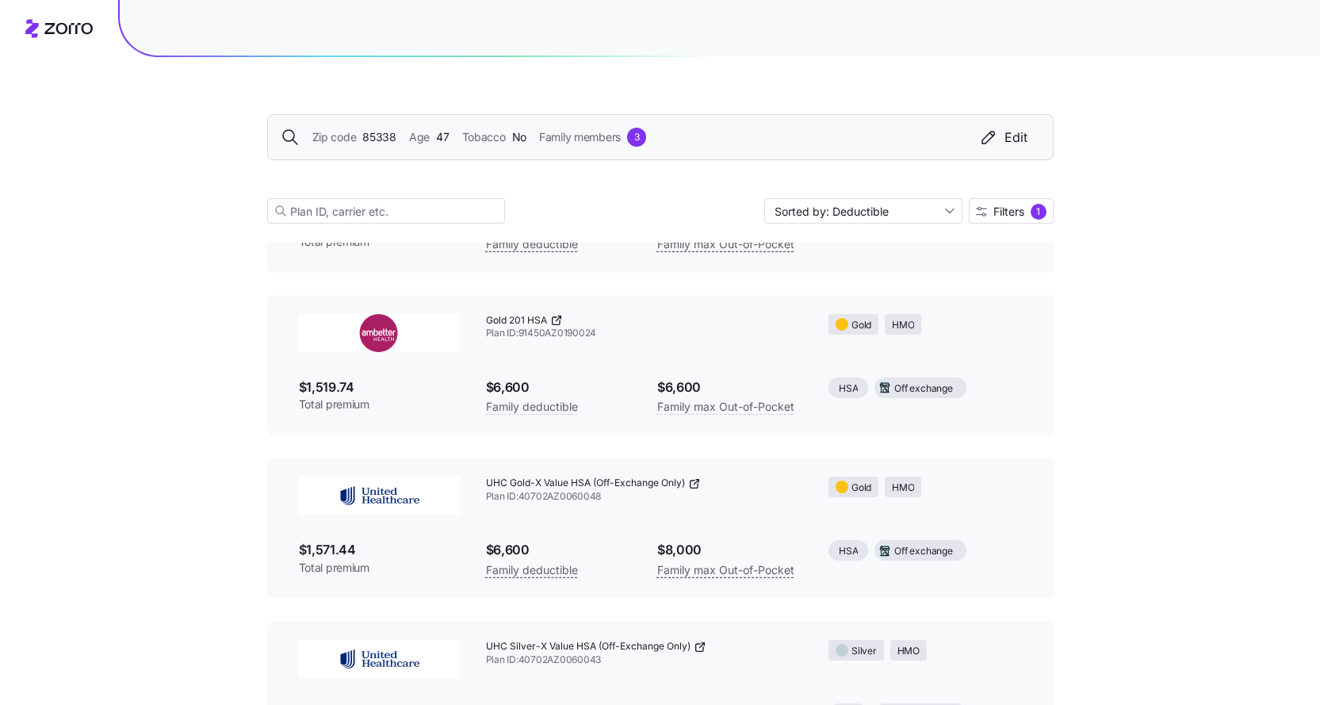
click at [561, 321] on icon at bounding box center [556, 320] width 13 height 13
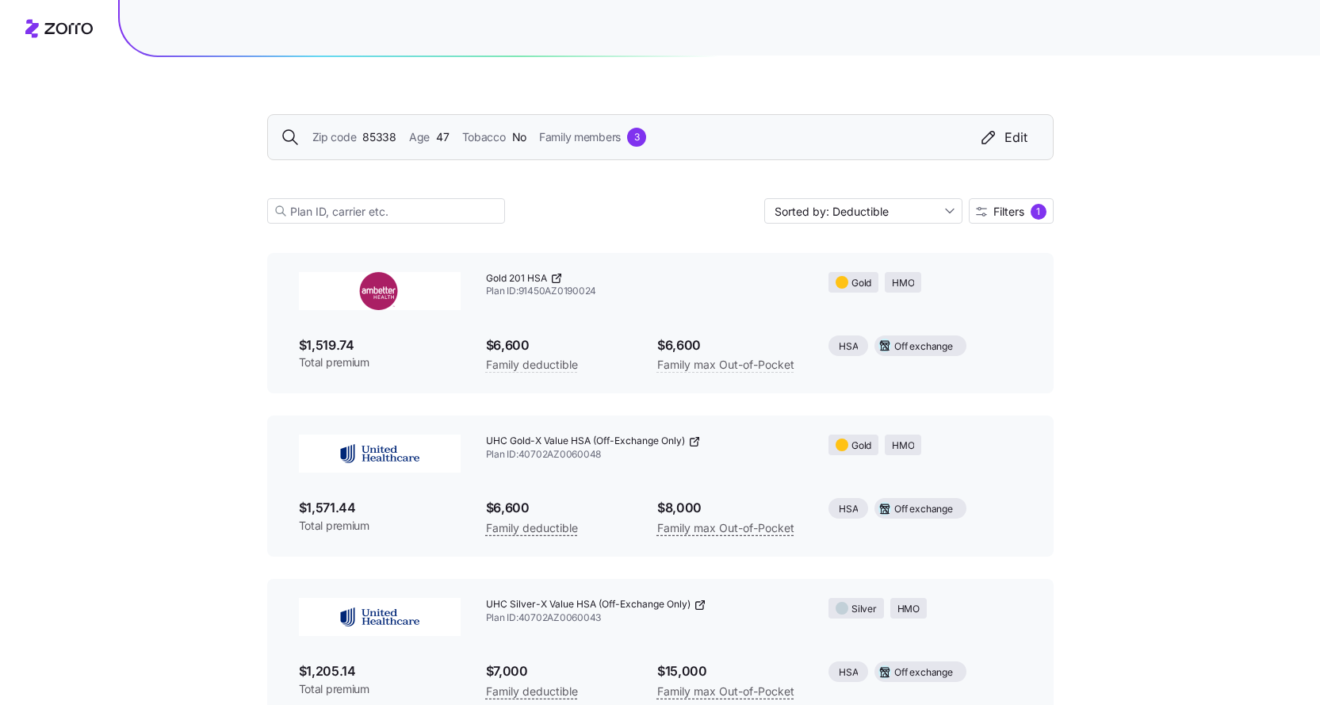
scroll to position [1269, 0]
